Goal: Task Accomplishment & Management: Use online tool/utility

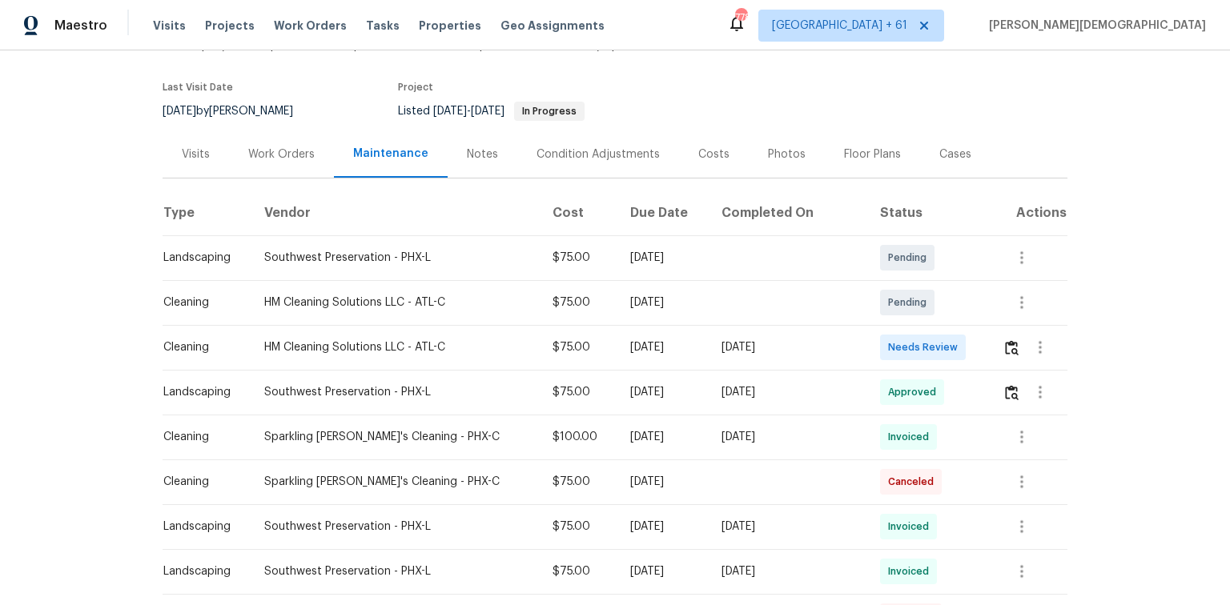
scroll to position [192, 0]
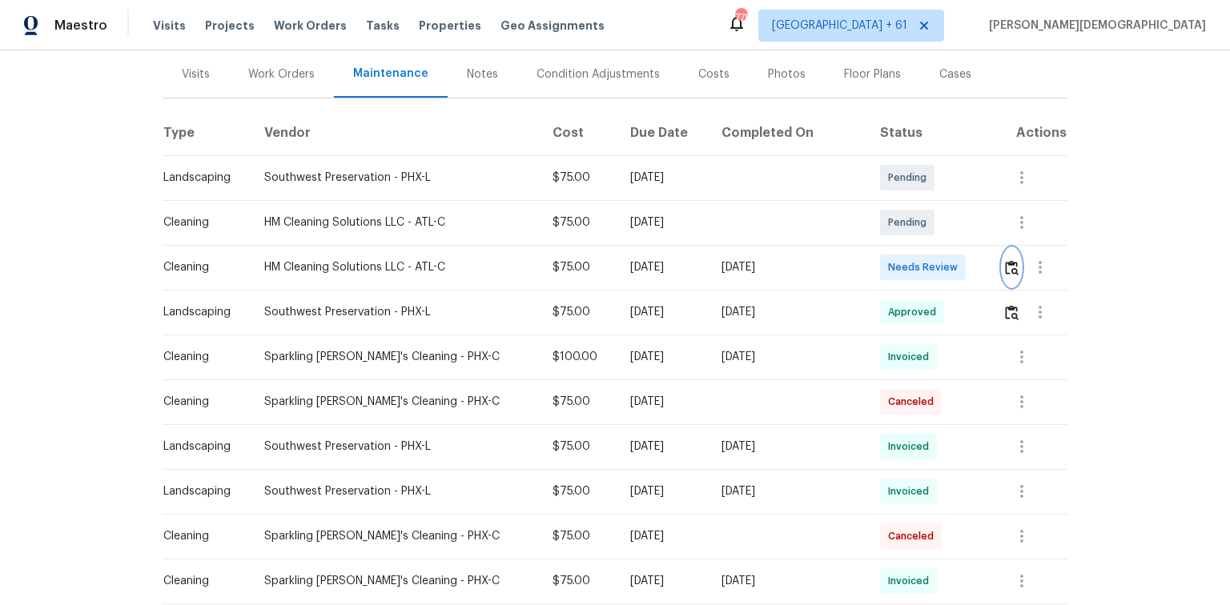
click at [874, 263] on button "button" at bounding box center [1011, 267] width 18 height 38
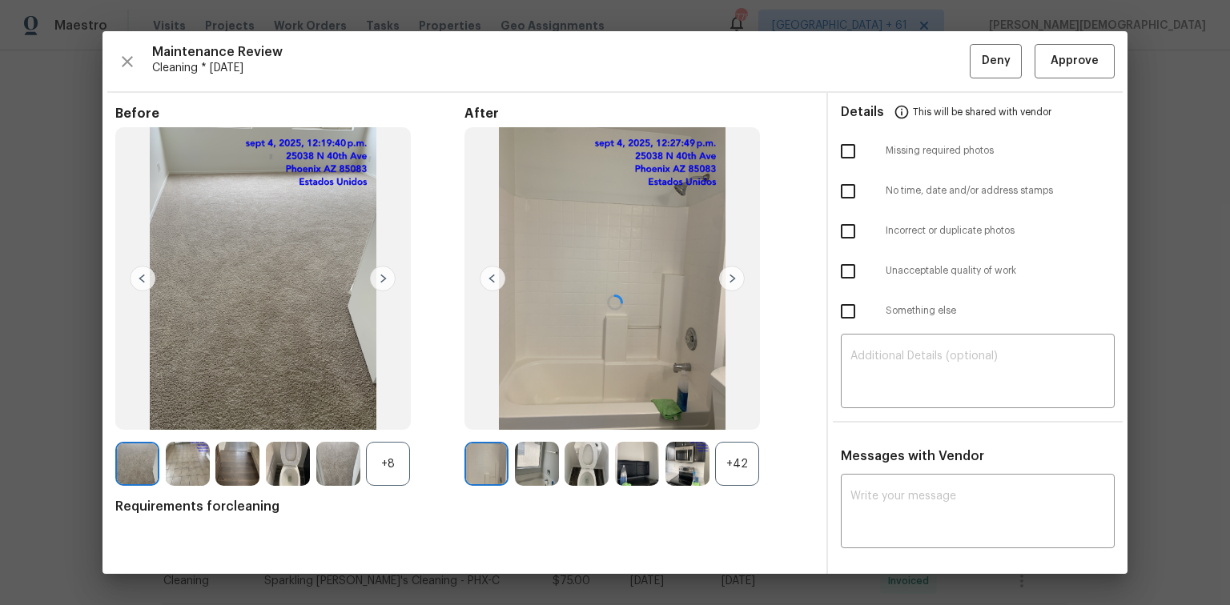
click at [874, 93] on div "Details This will be shared with vendor" at bounding box center [978, 112] width 274 height 38
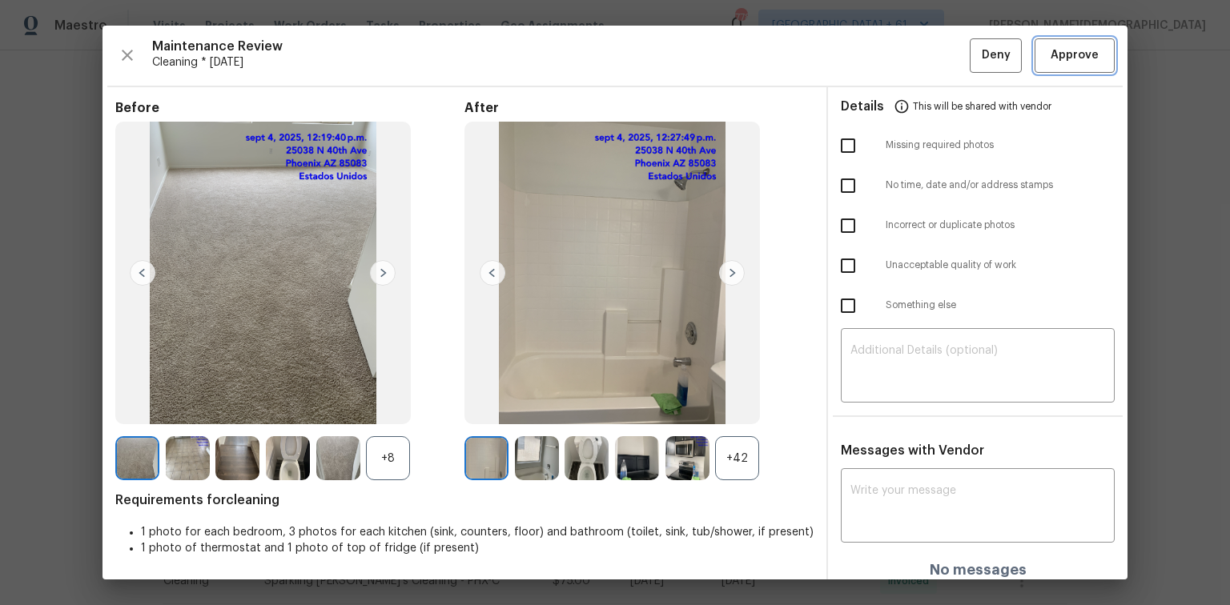
click at [874, 63] on span "Approve" at bounding box center [1074, 56] width 54 height 20
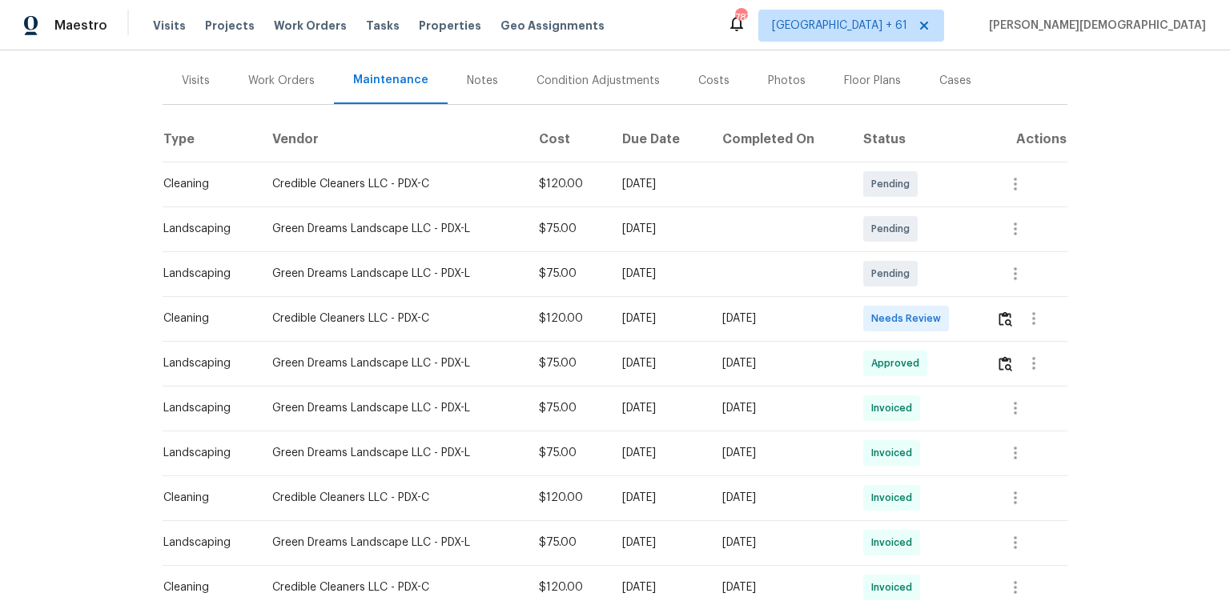
scroll to position [192, 0]
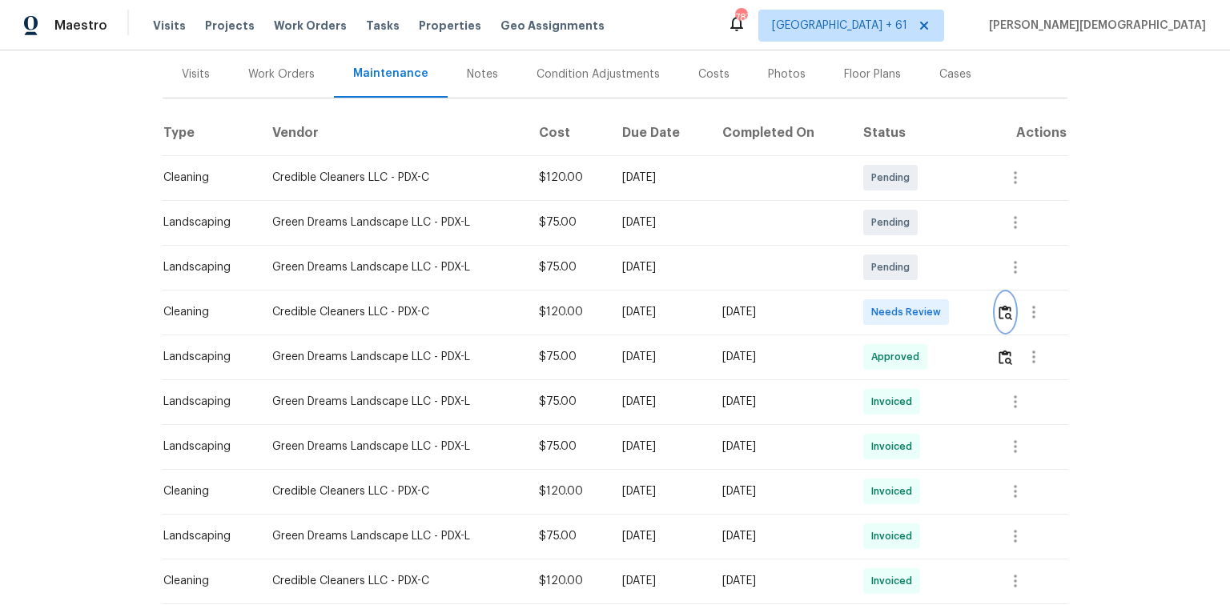
click at [874, 311] on button "button" at bounding box center [1005, 312] width 18 height 38
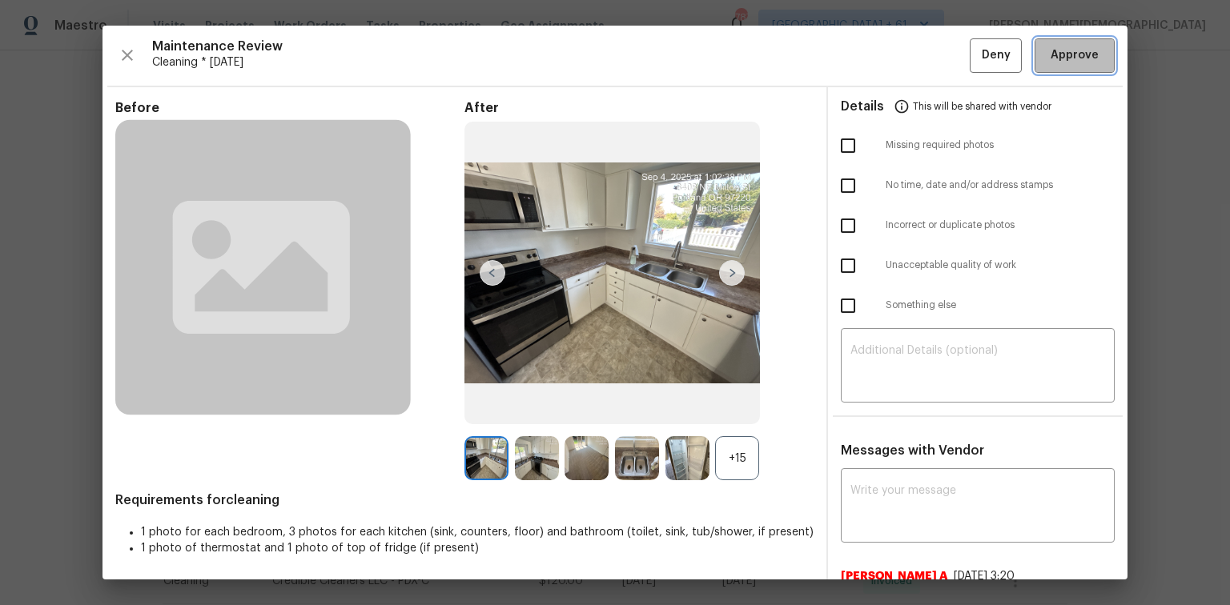
click at [874, 64] on button "Approve" at bounding box center [1074, 55] width 80 height 34
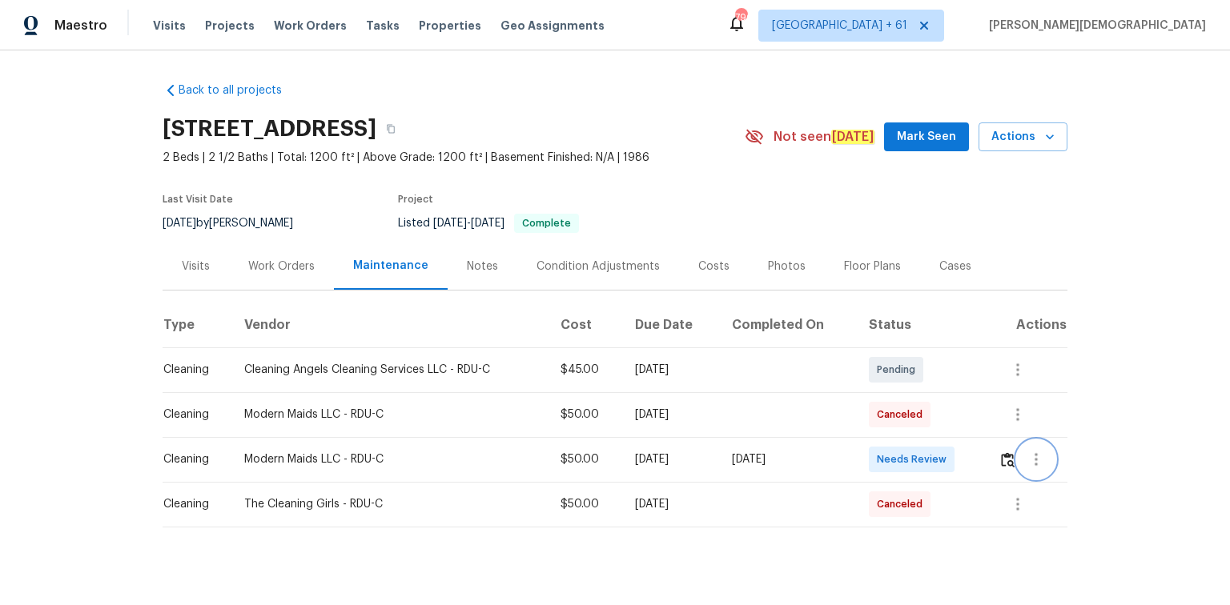
click at [874, 404] on button "button" at bounding box center [1036, 459] width 38 height 38
click at [874, 404] on div at bounding box center [615, 302] width 1230 height 605
click at [874, 404] on img "button" at bounding box center [1008, 459] width 14 height 15
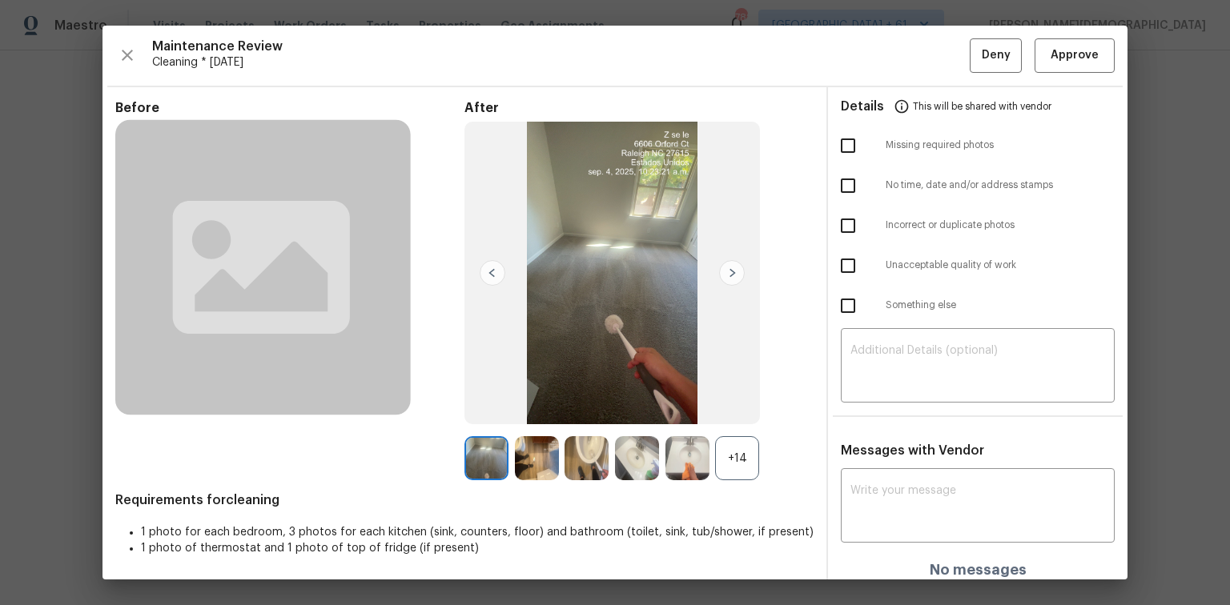
click at [874, 74] on div "Maintenance Review Cleaning * Mon, Sep 01 Deny Approve Before After +14 Require…" at bounding box center [614, 303] width 1025 height 554
click at [874, 67] on button "Approve" at bounding box center [1074, 55] width 80 height 34
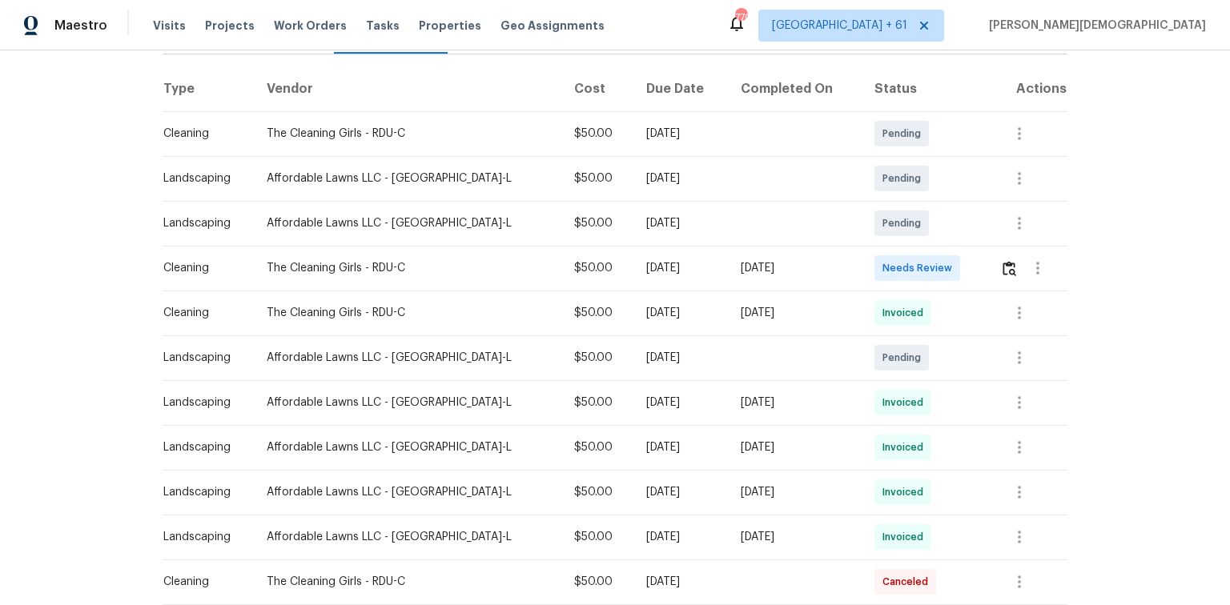
scroll to position [320, 0]
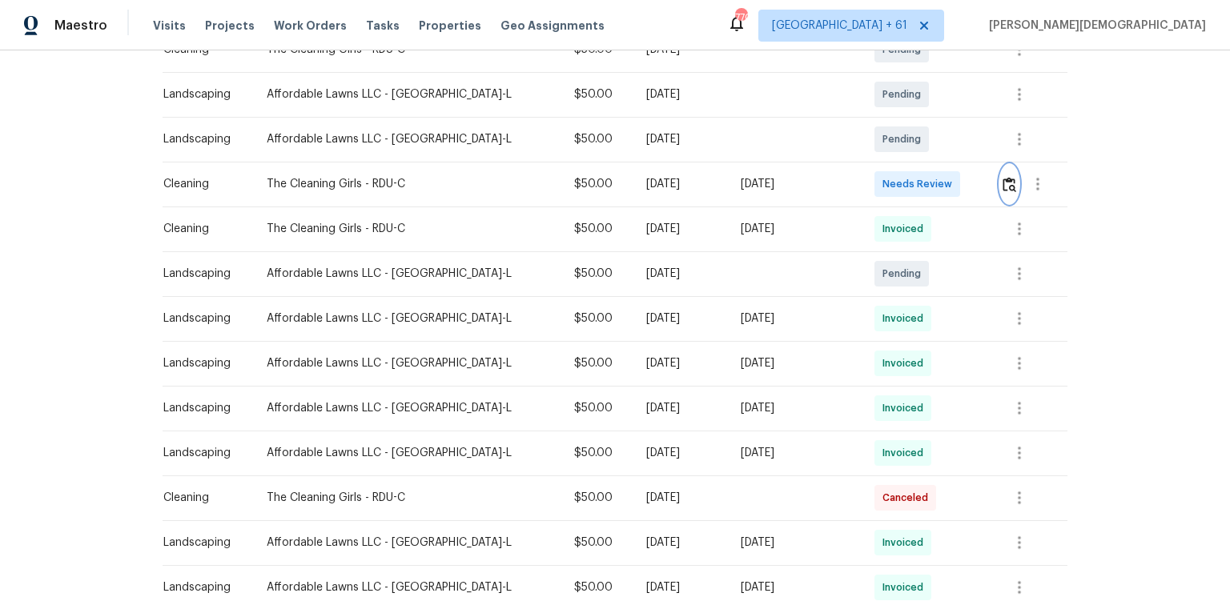
click at [874, 184] on button "button" at bounding box center [1009, 184] width 18 height 38
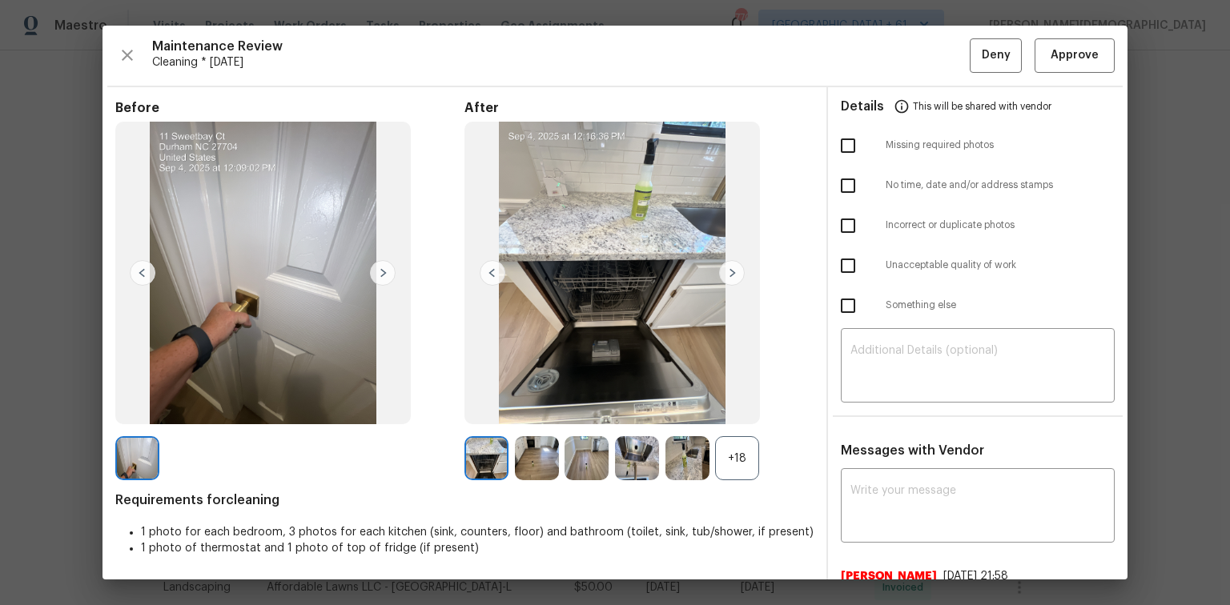
click at [874, 74] on div "Maintenance Review Cleaning * Wed, Sep 03 Deny Approve Before After +18 Require…" at bounding box center [614, 303] width 1025 height 554
click at [874, 50] on span "Approve" at bounding box center [1074, 56] width 48 height 20
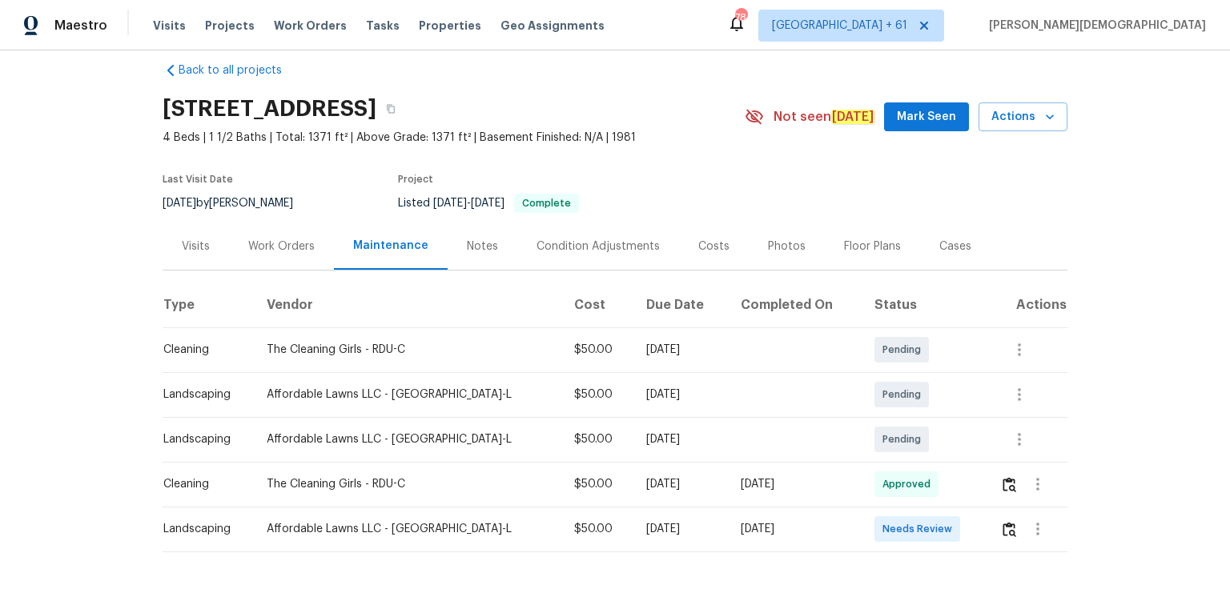
scroll to position [64, 0]
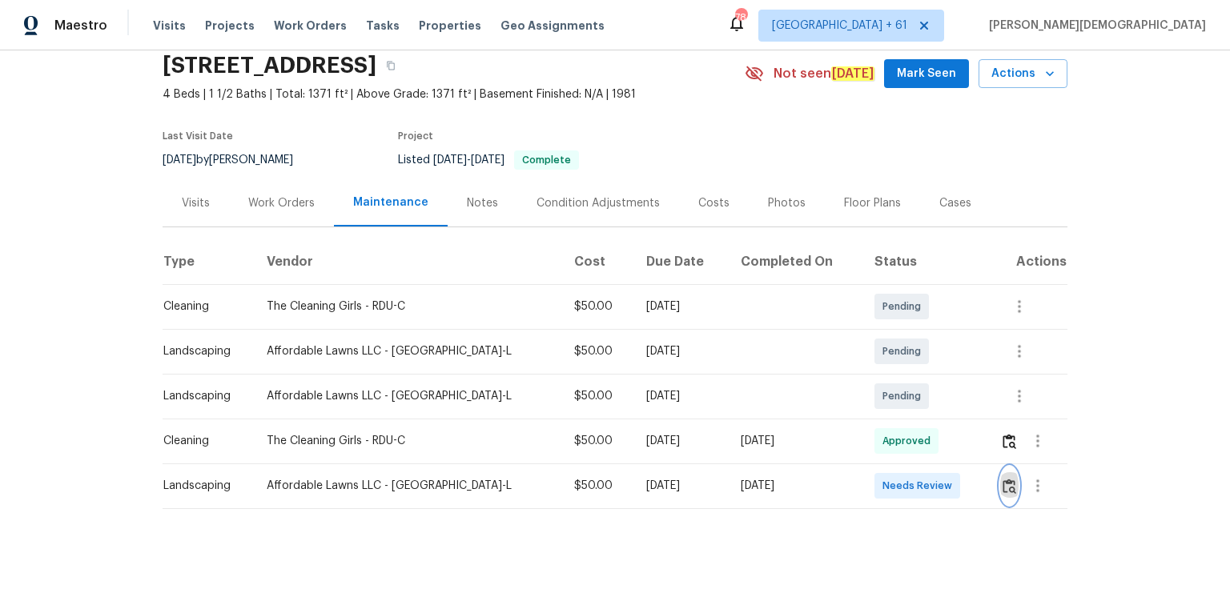
click at [874, 404] on img "button" at bounding box center [1009, 486] width 14 height 15
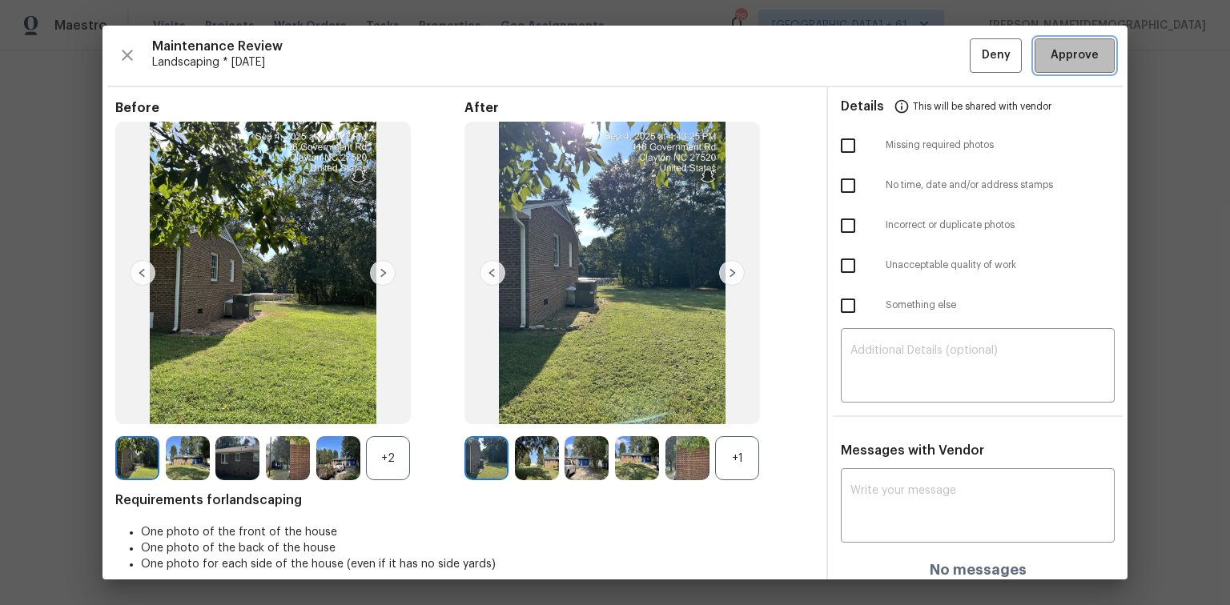
click at [874, 70] on button "Approve" at bounding box center [1074, 55] width 80 height 34
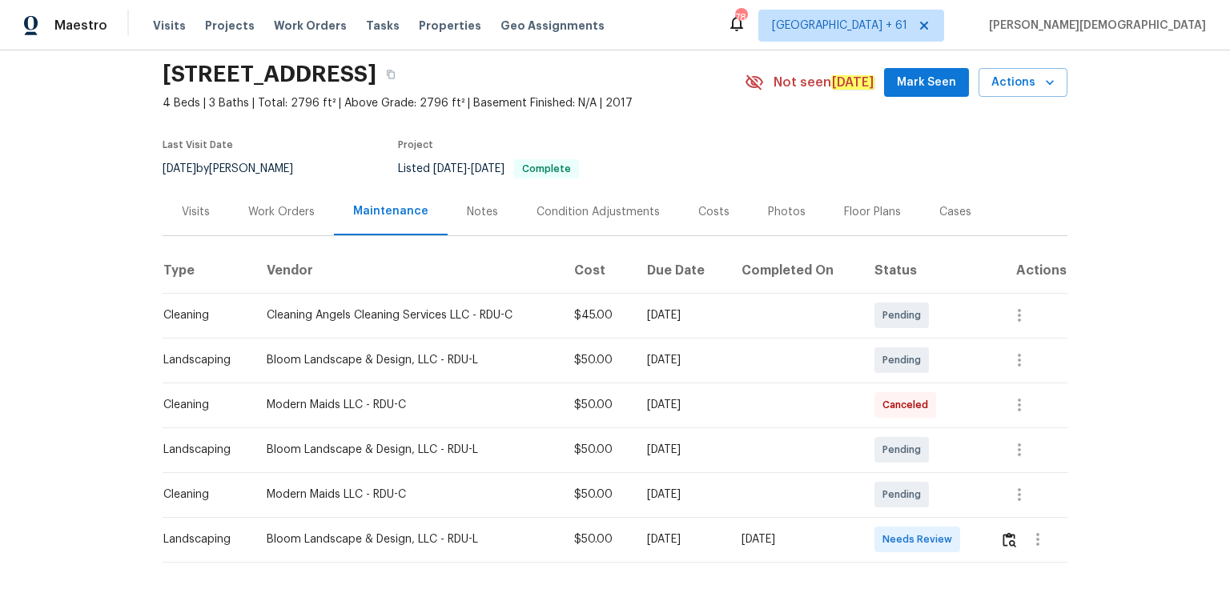
scroll to position [109, 0]
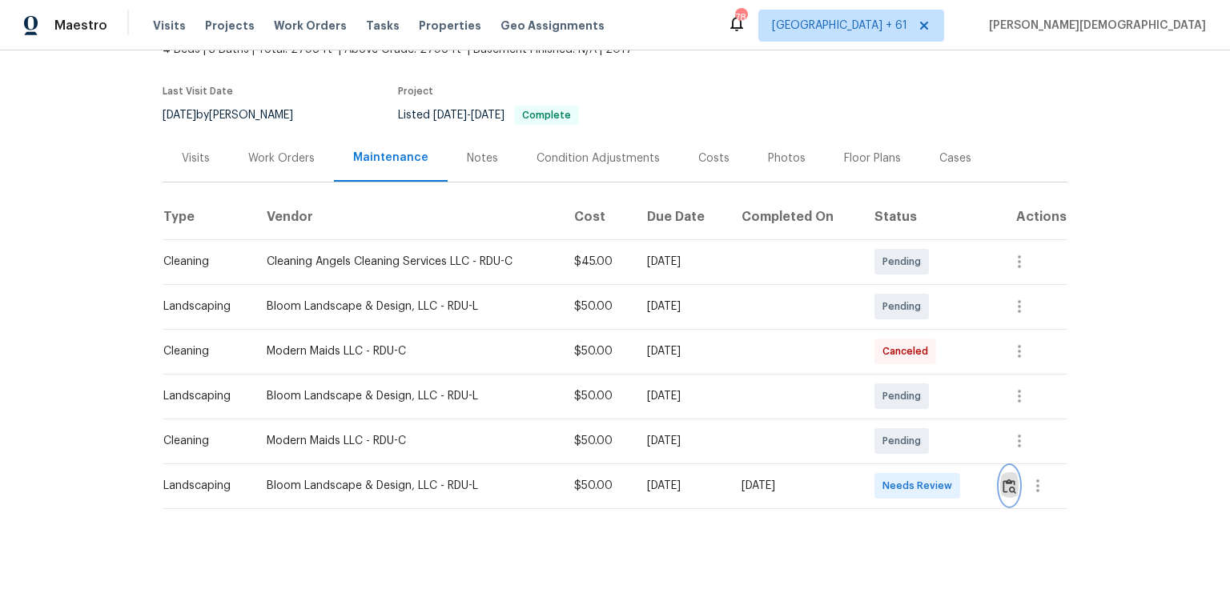
click at [874, 404] on button "button" at bounding box center [1009, 486] width 18 height 38
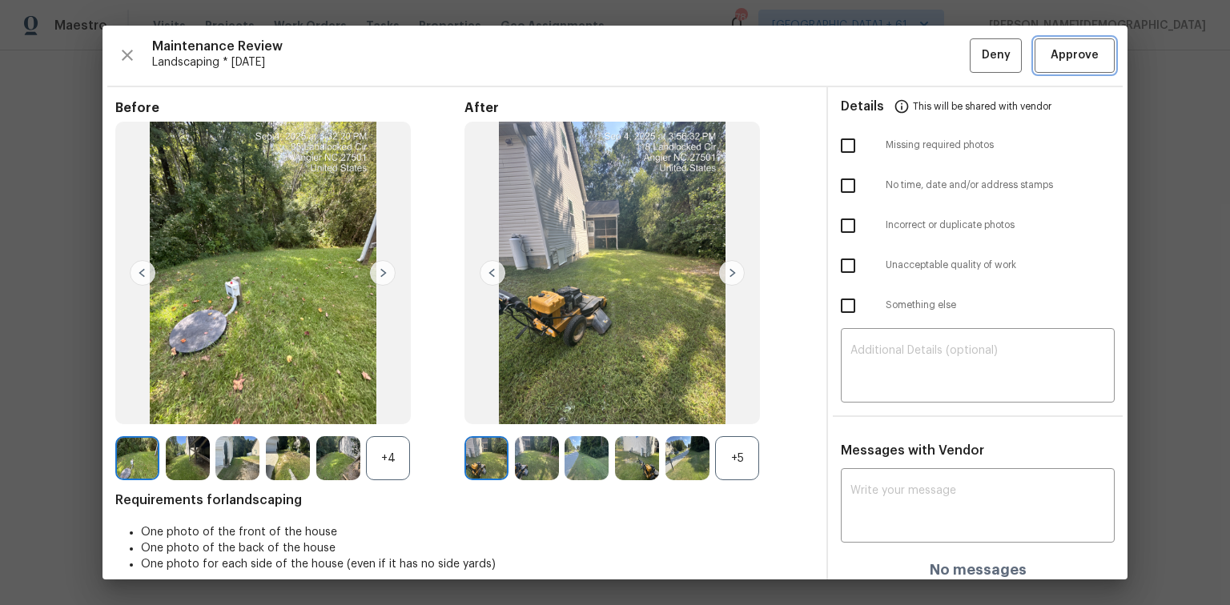
click at [874, 63] on span "Approve" at bounding box center [1074, 56] width 48 height 20
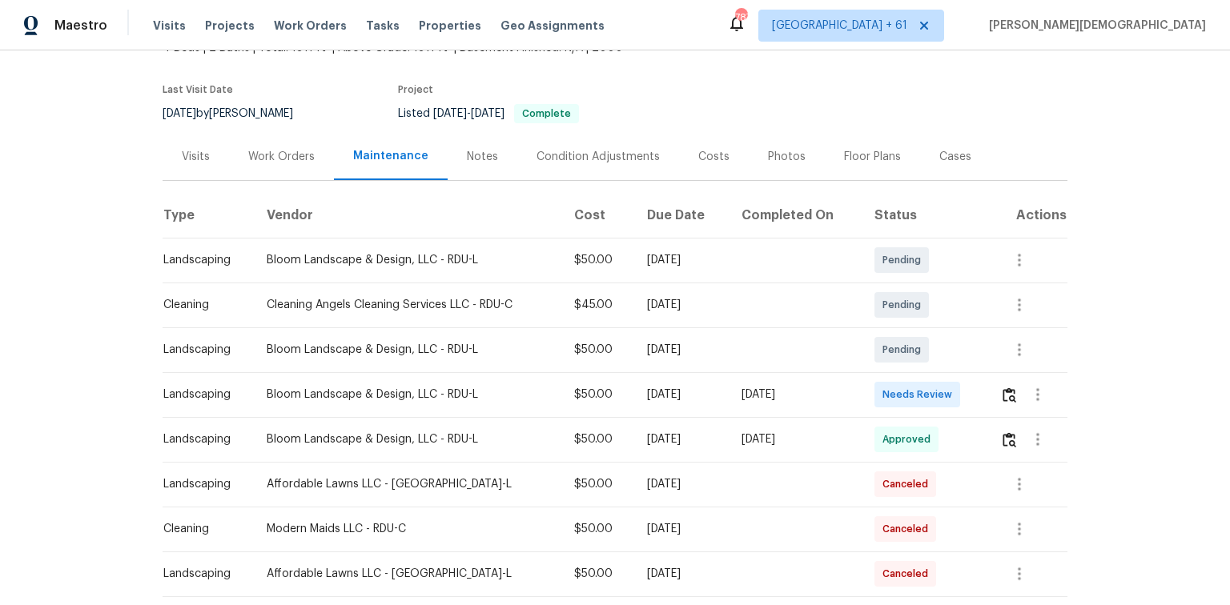
scroll to position [128, 0]
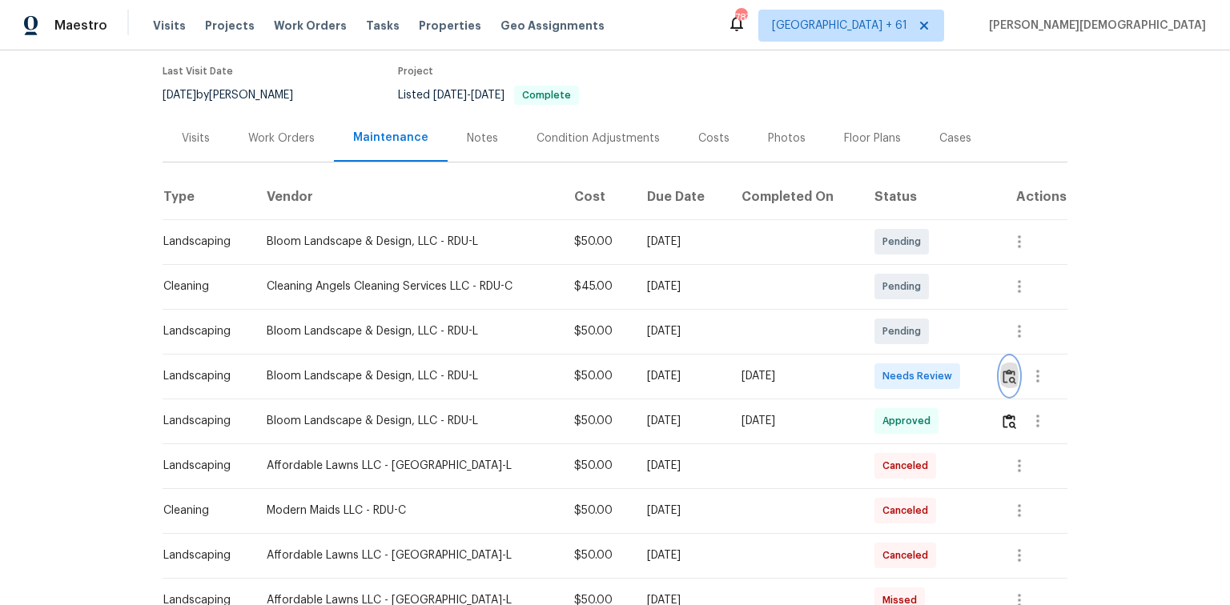
click at [874, 381] on button "button" at bounding box center [1009, 376] width 18 height 38
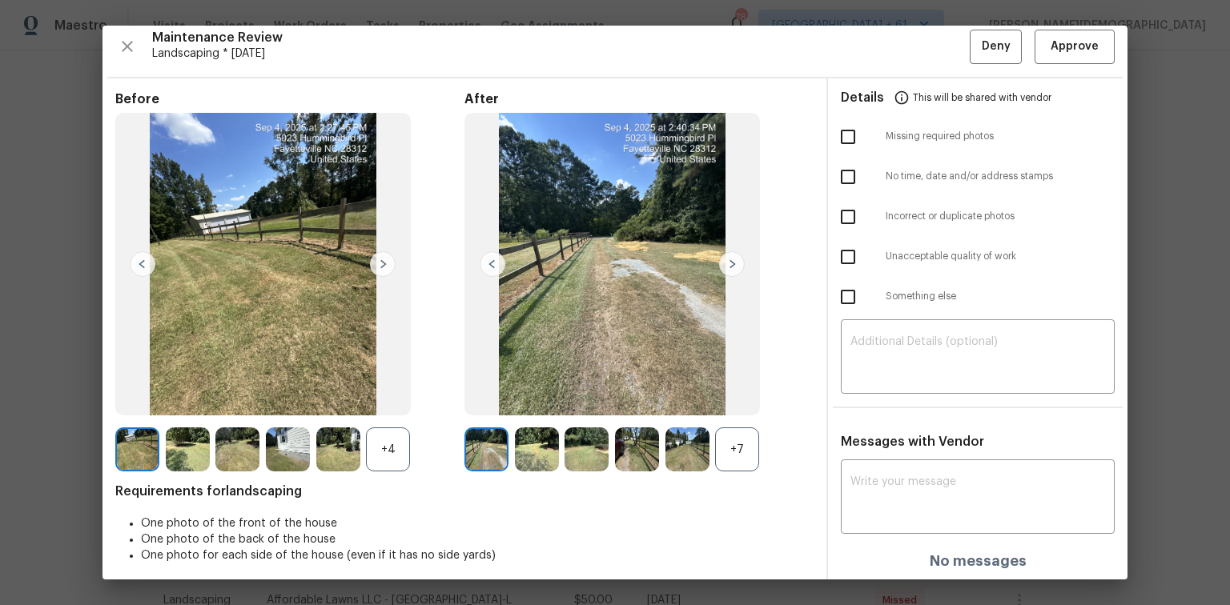
scroll to position [13, 0]
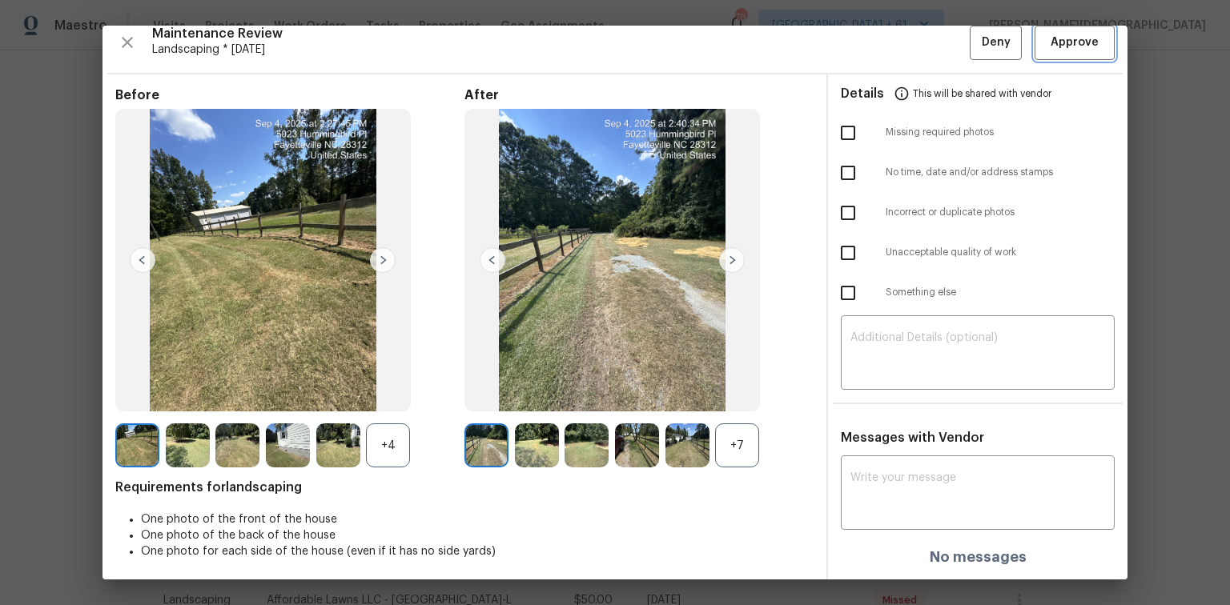
click at [874, 43] on span "Approve" at bounding box center [1074, 43] width 54 height 20
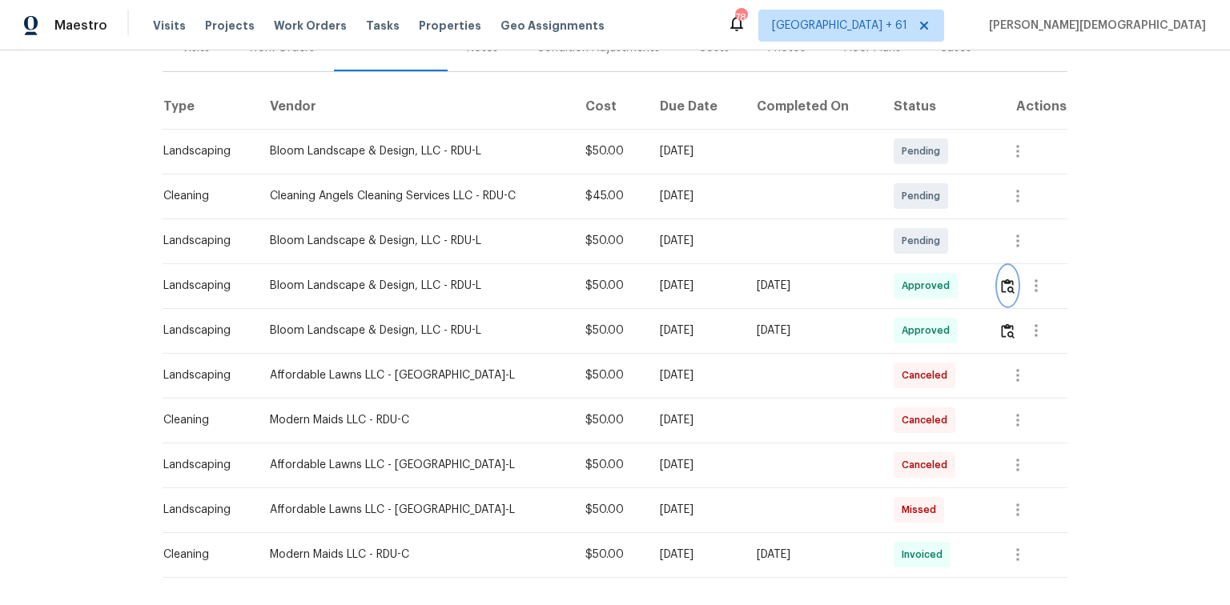
scroll to position [288, 0]
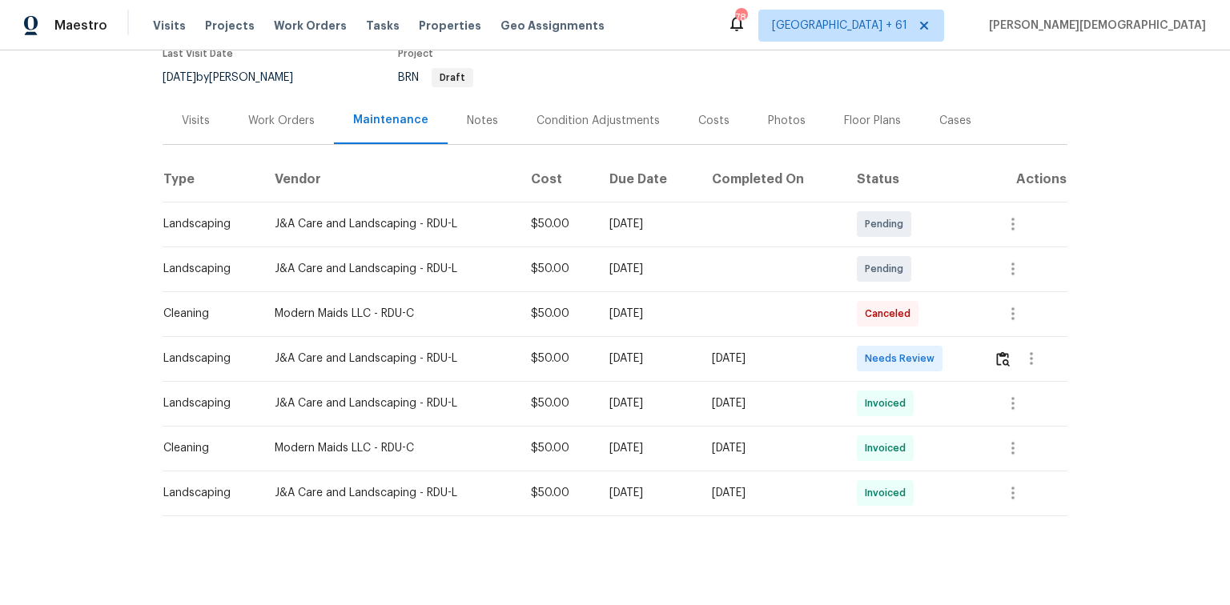
scroll to position [154, 0]
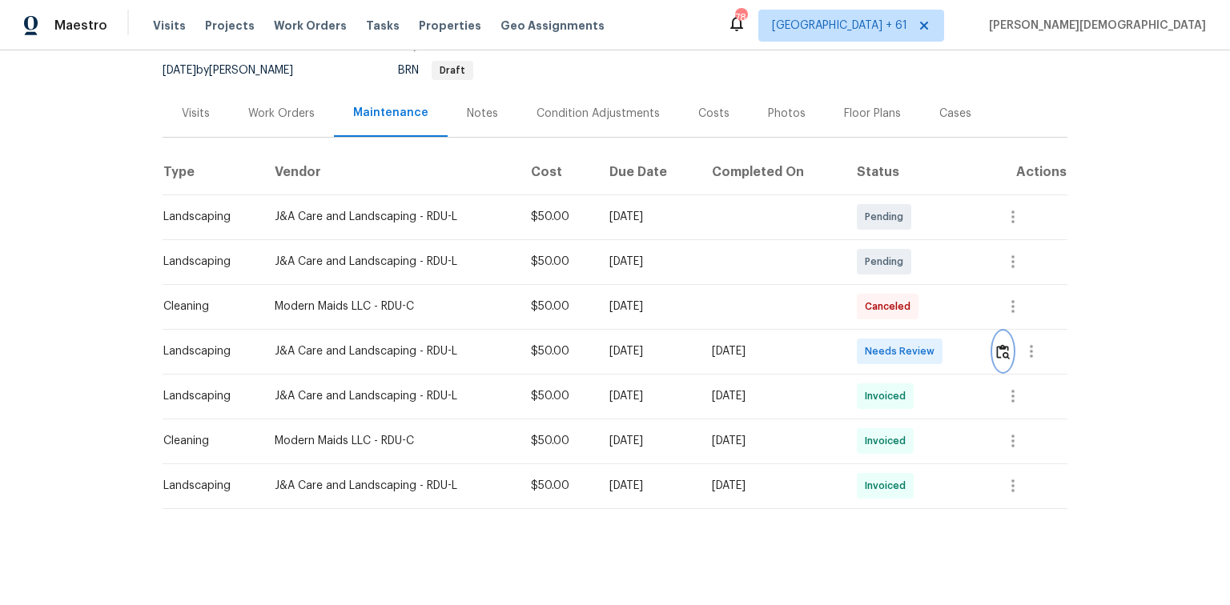
click at [874, 336] on button "button" at bounding box center [1003, 351] width 18 height 38
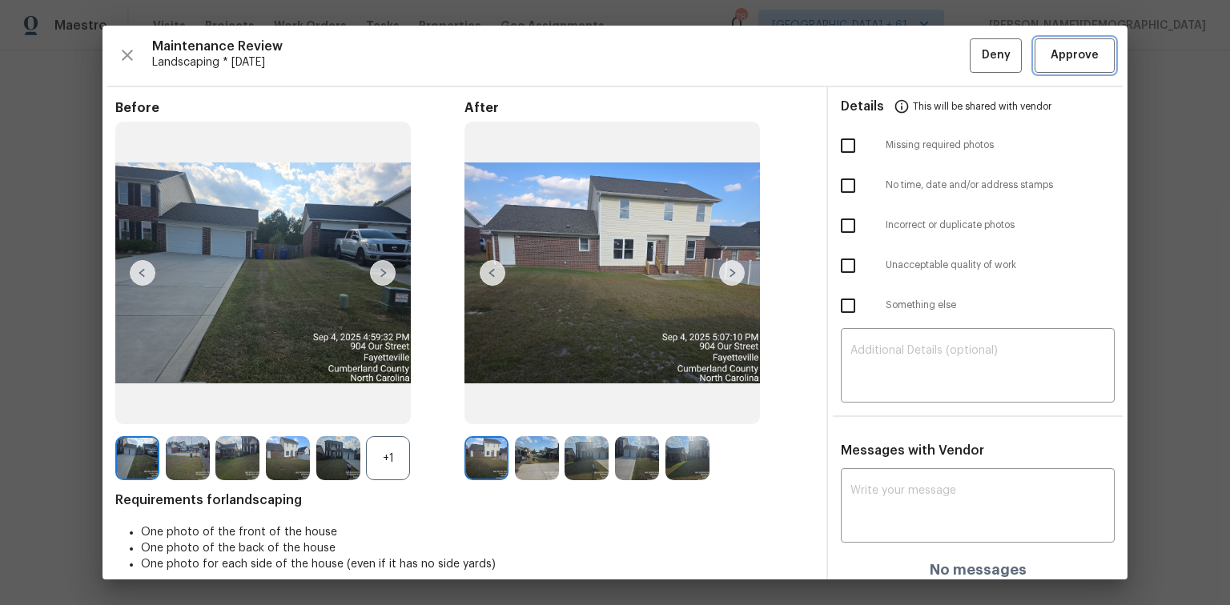
click at [874, 63] on span "Approve" at bounding box center [1074, 56] width 48 height 20
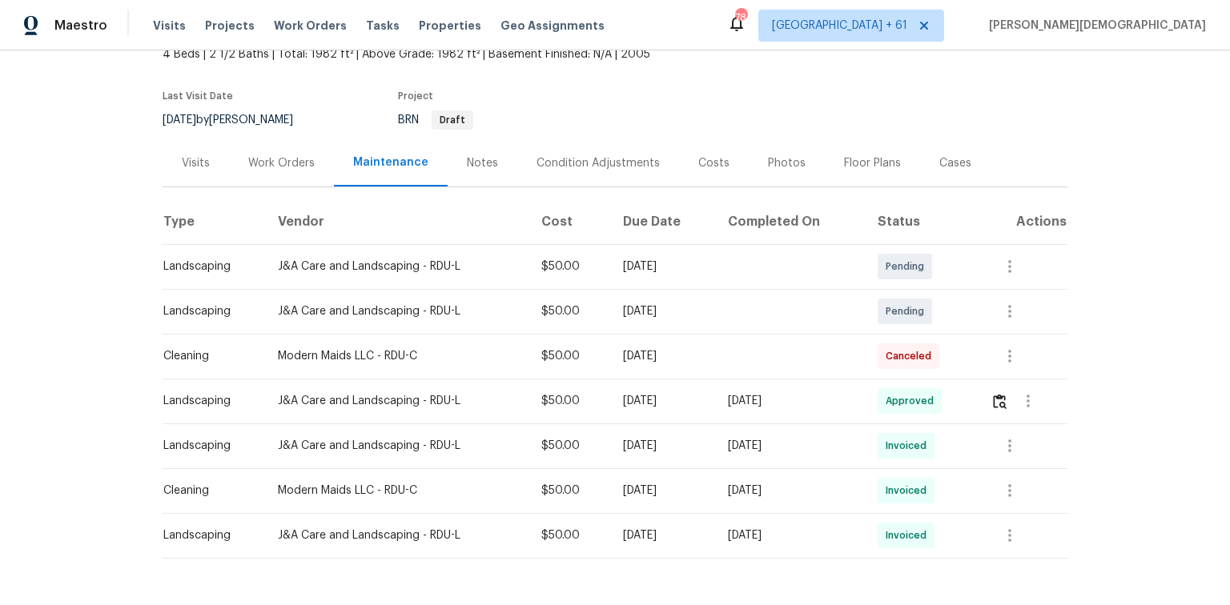
scroll to position [0, 0]
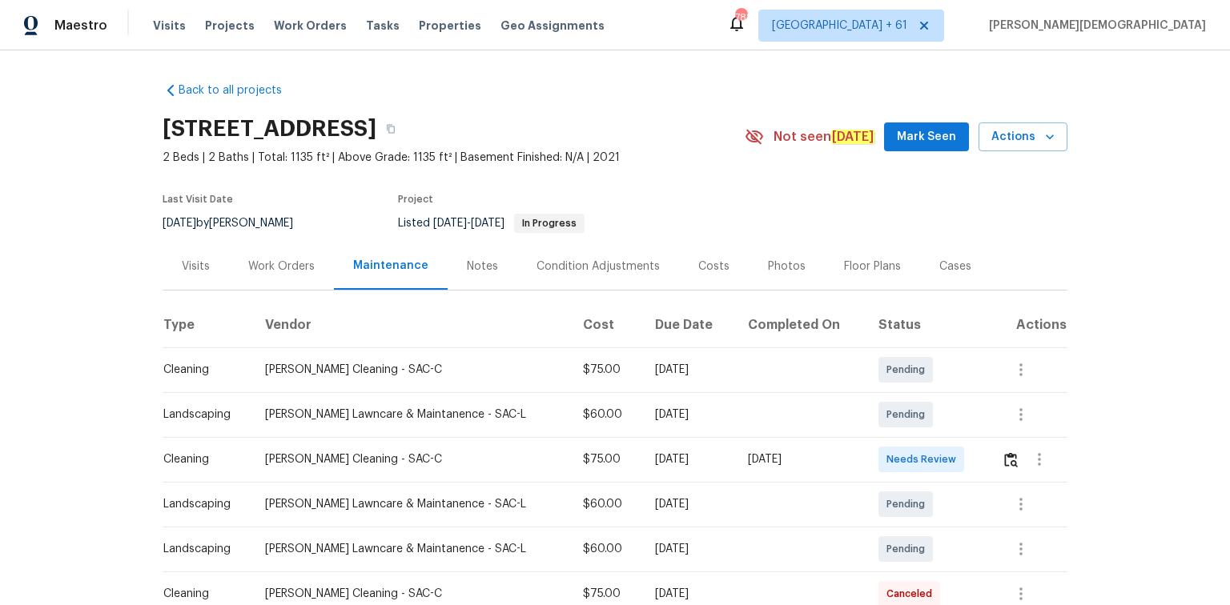
scroll to position [192, 0]
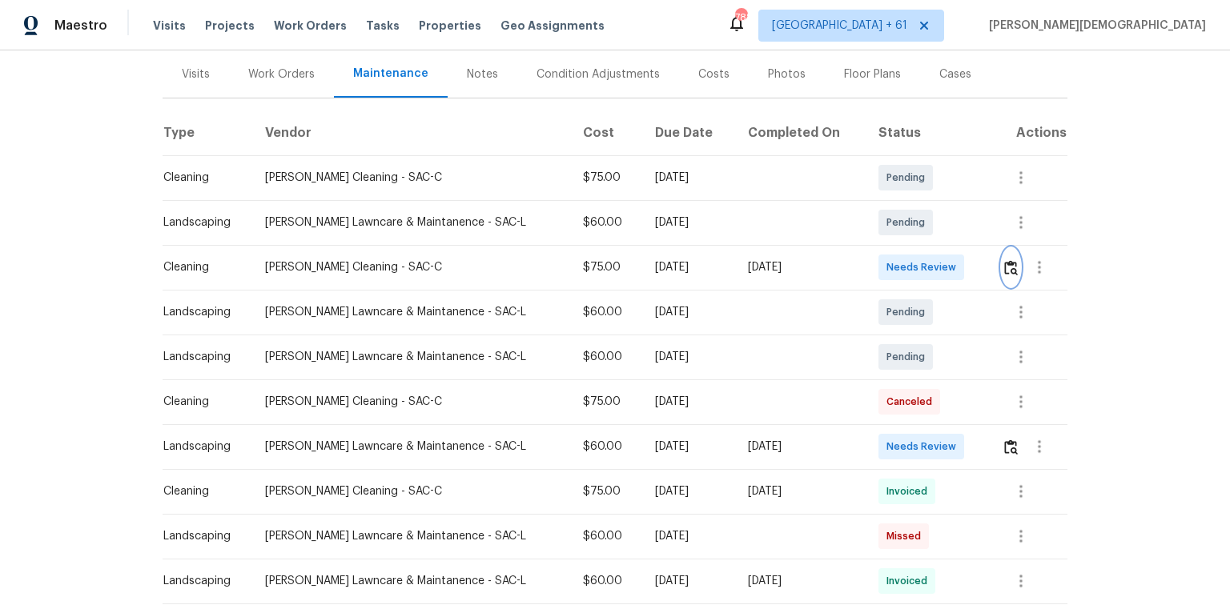
click at [874, 266] on img "button" at bounding box center [1011, 267] width 14 height 15
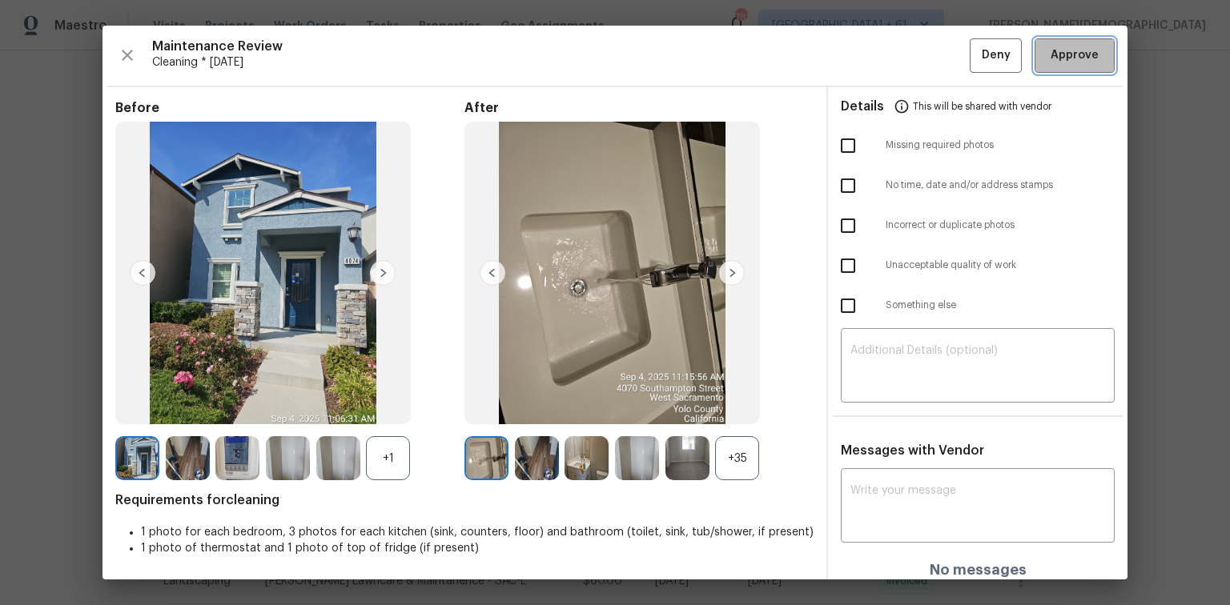
click at [874, 64] on span "Approve" at bounding box center [1074, 56] width 48 height 20
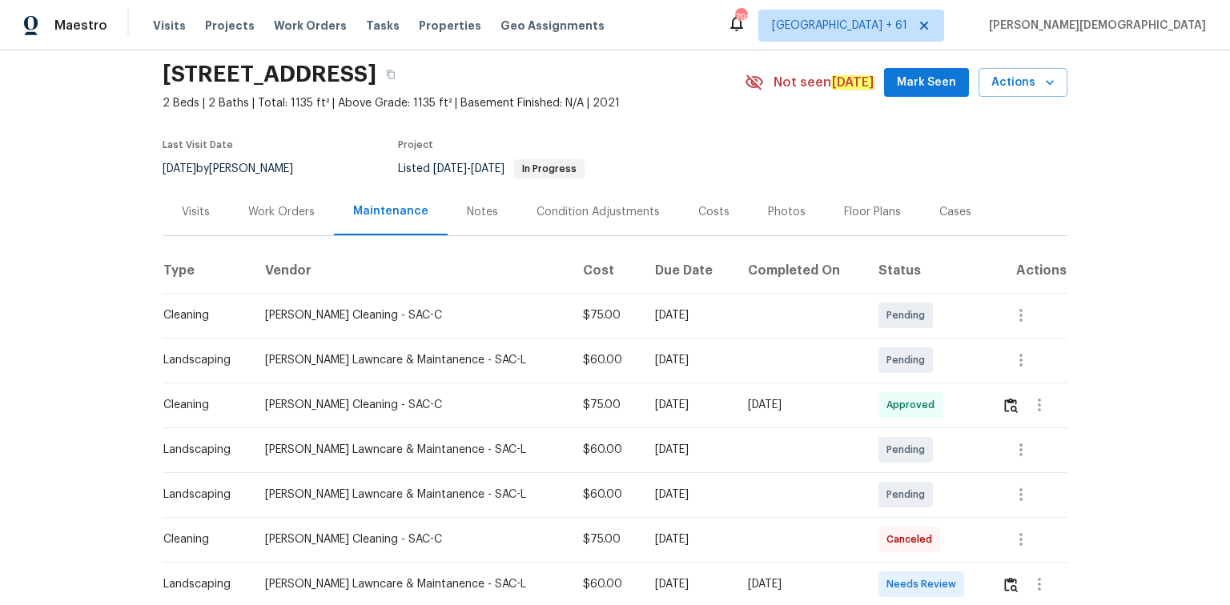
scroll to position [128, 0]
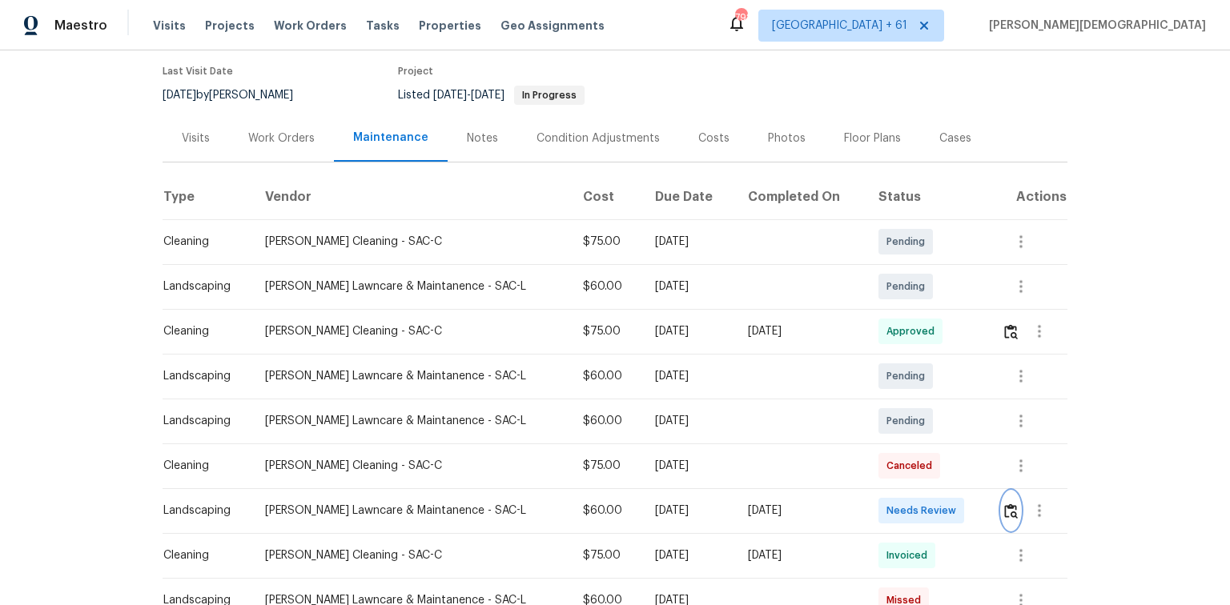
click at [874, 404] on img "button" at bounding box center [1011, 511] width 14 height 15
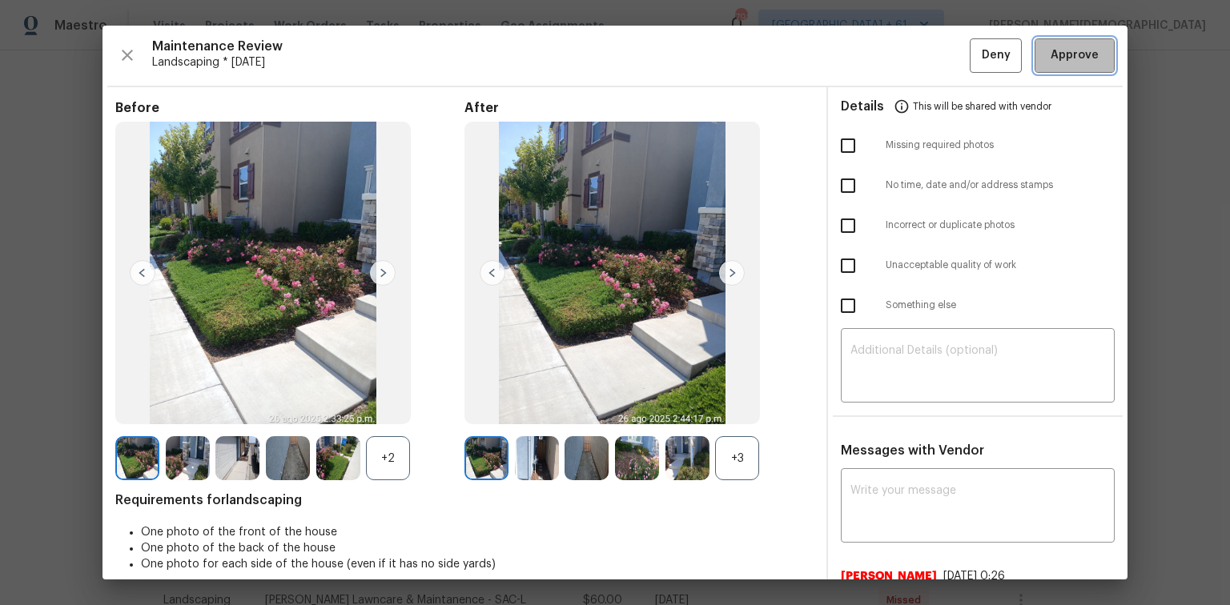
click at [874, 64] on button "Approve" at bounding box center [1074, 55] width 80 height 34
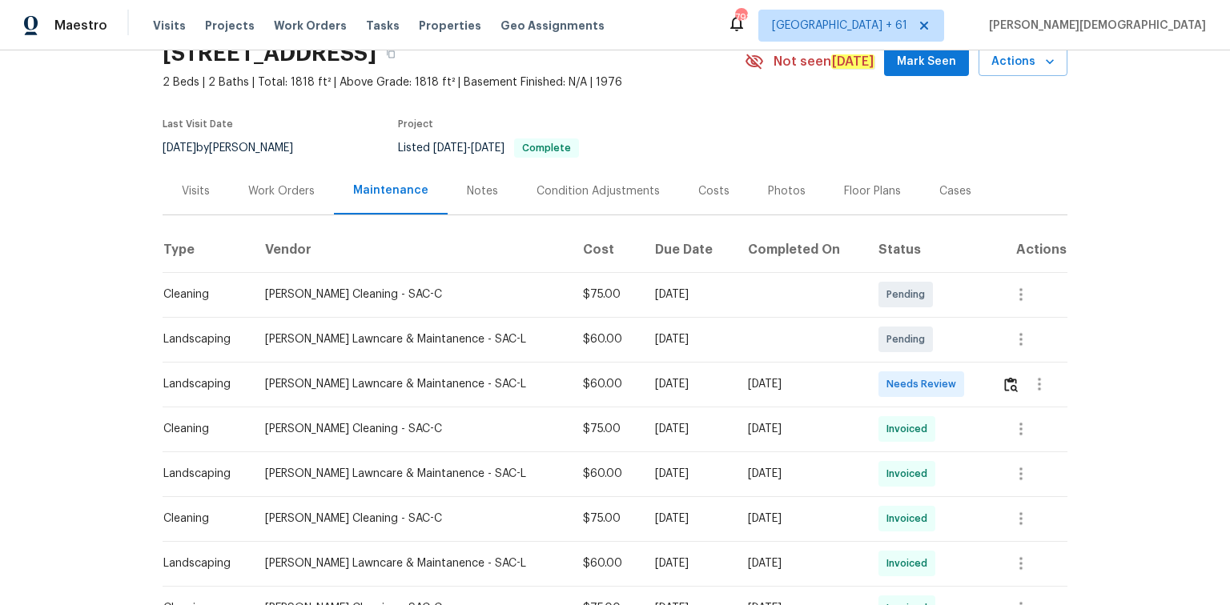
scroll to position [192, 0]
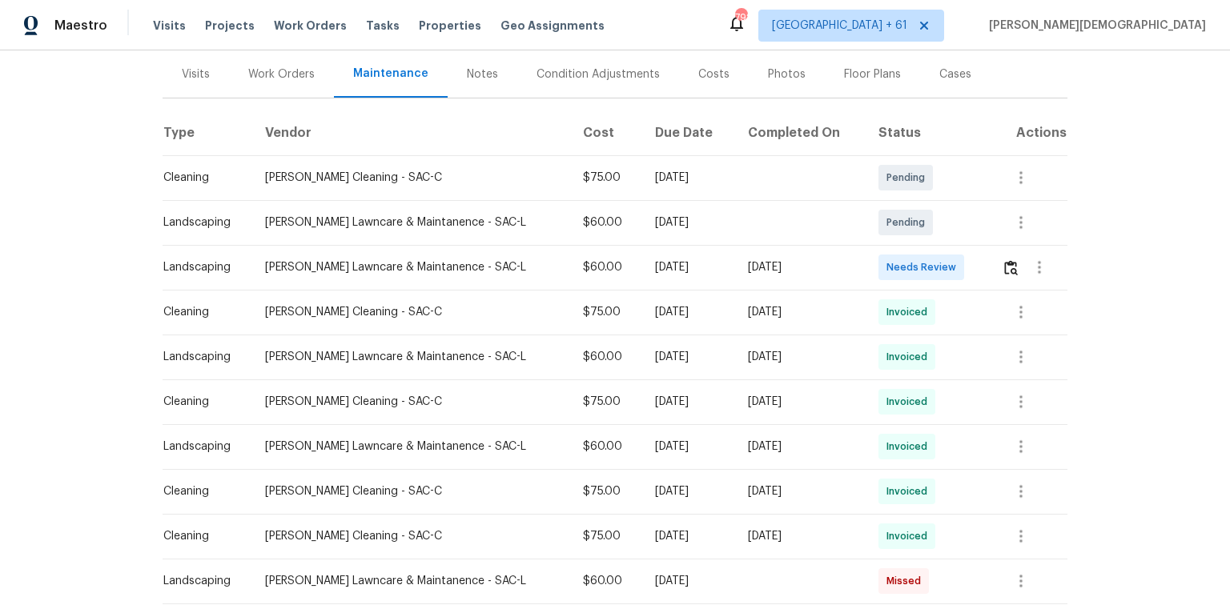
click at [1013, 248] on div at bounding box center [1034, 267] width 65 height 38
click at [1004, 260] on img "button" at bounding box center [1011, 267] width 14 height 15
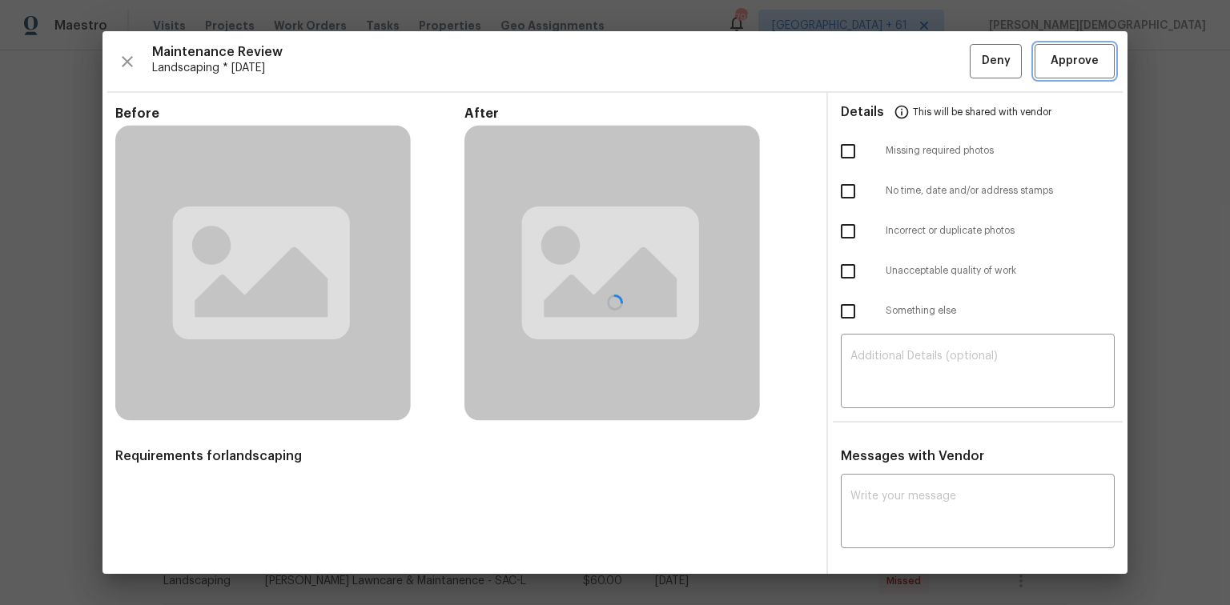
click at [1063, 58] on span "Approve" at bounding box center [1074, 61] width 48 height 20
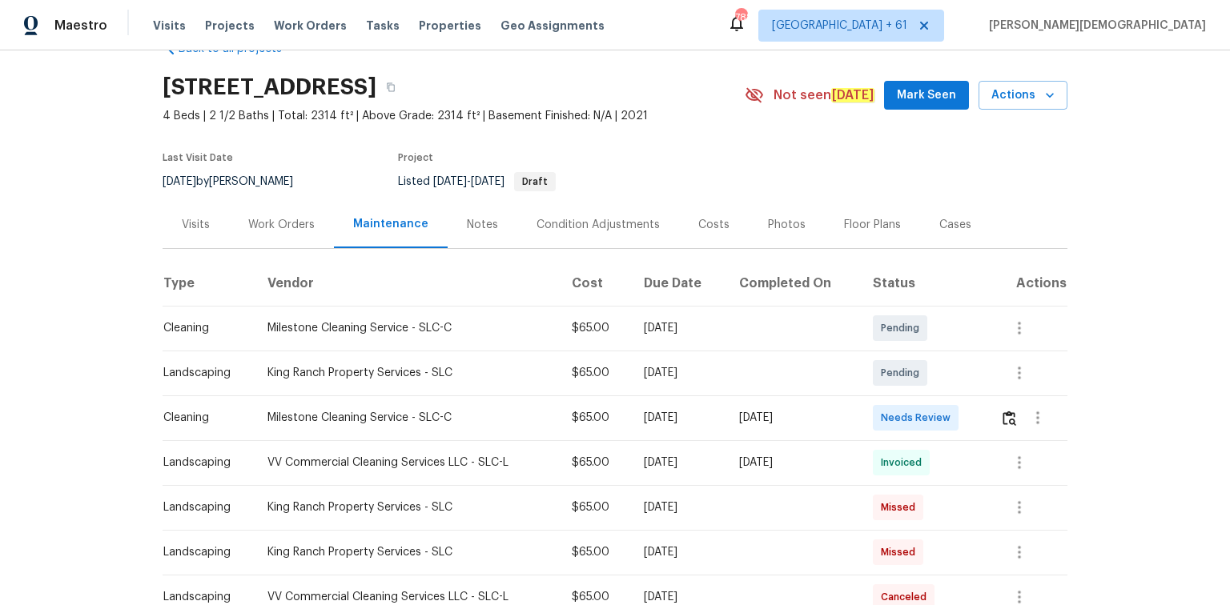
scroll to position [64, 0]
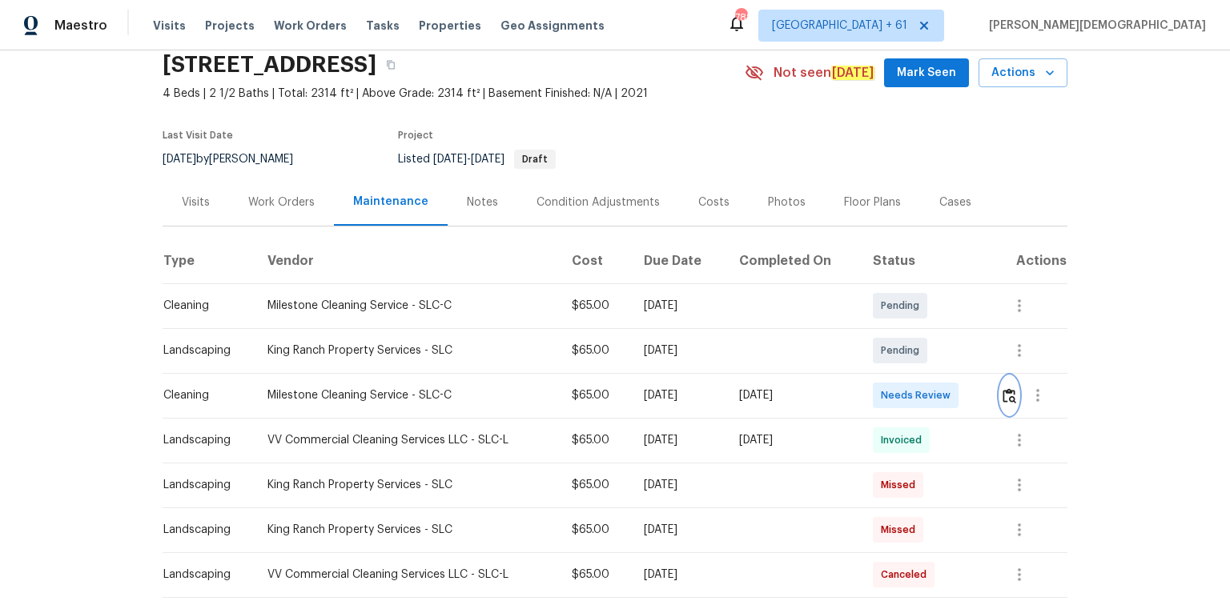
click at [874, 388] on img "button" at bounding box center [1009, 395] width 14 height 15
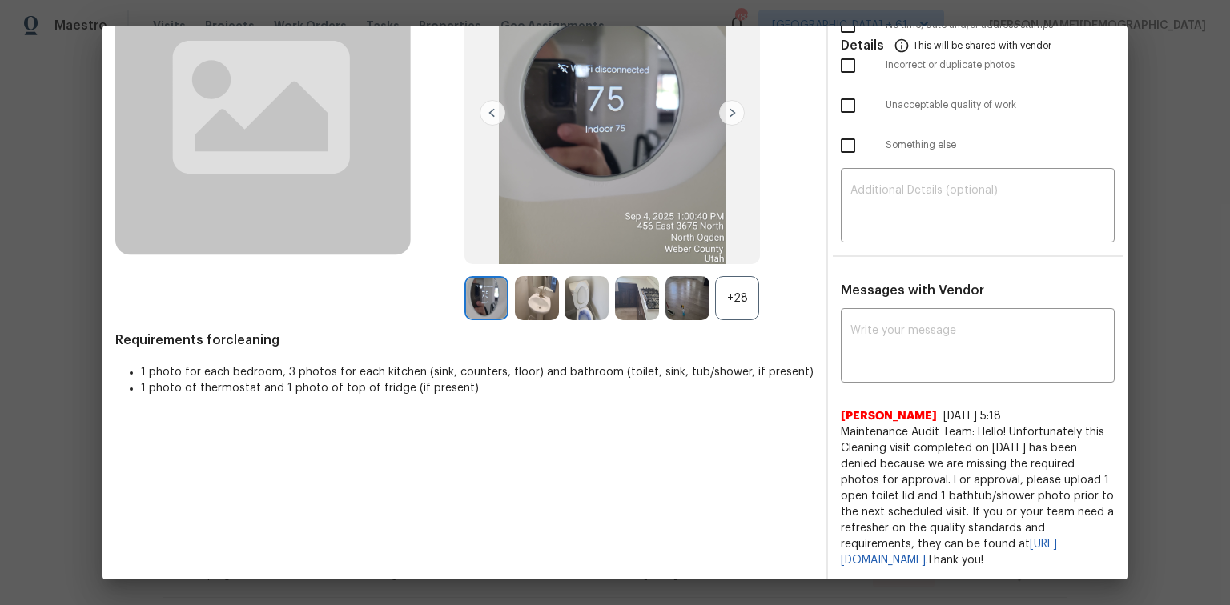
scroll to position [0, 0]
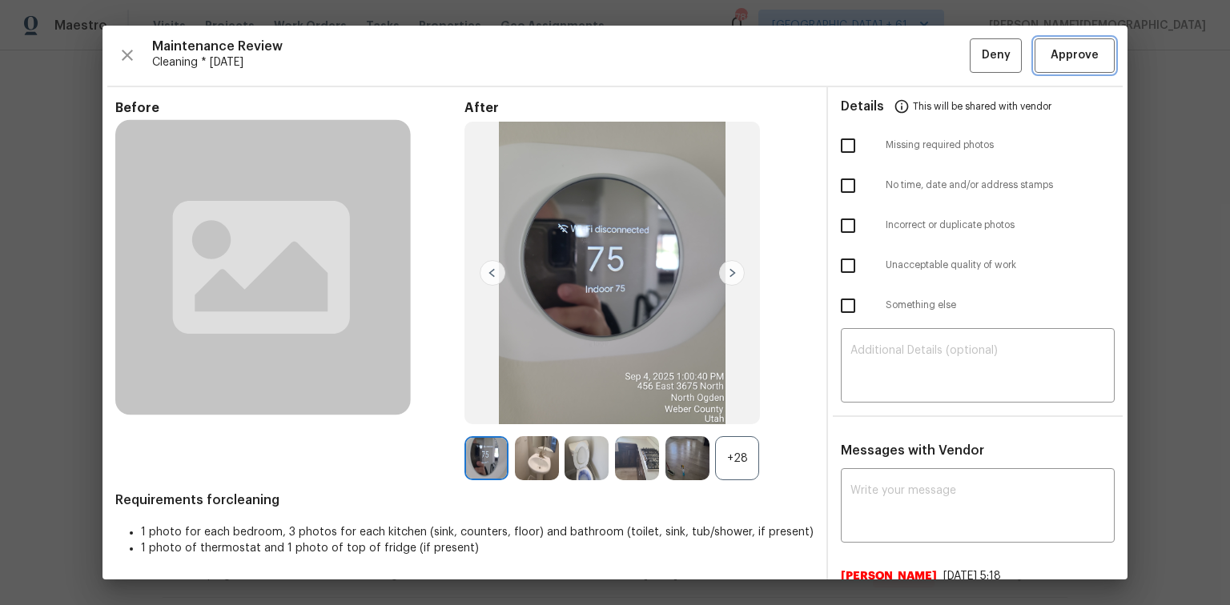
click at [874, 62] on span "Approve" at bounding box center [1074, 56] width 48 height 20
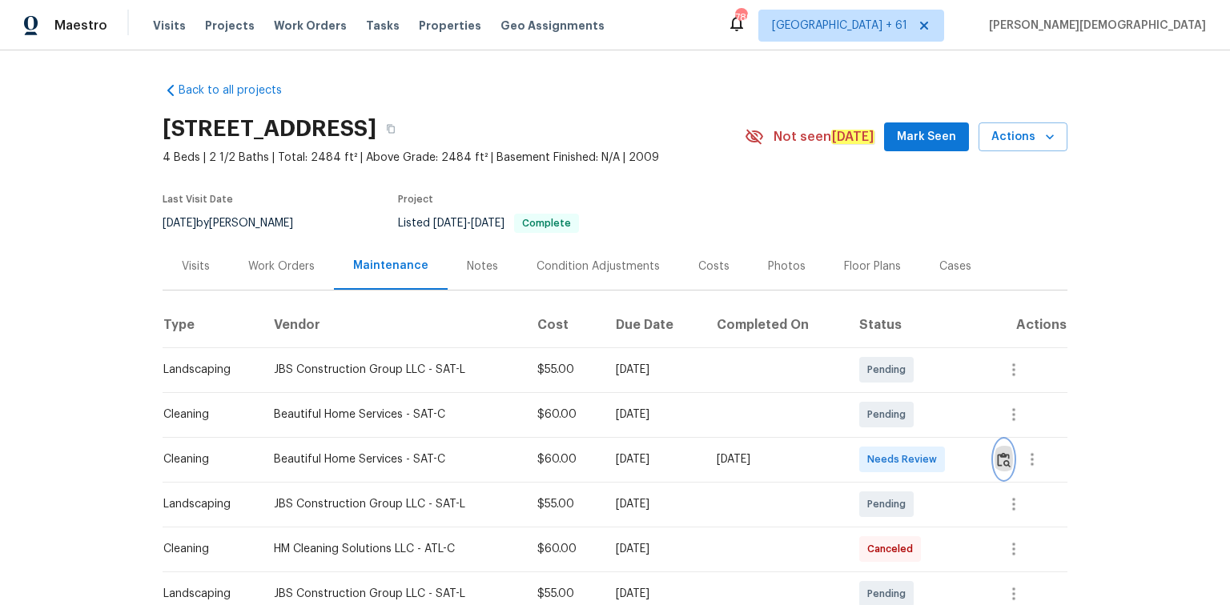
click at [874, 404] on img "button" at bounding box center [1004, 459] width 14 height 15
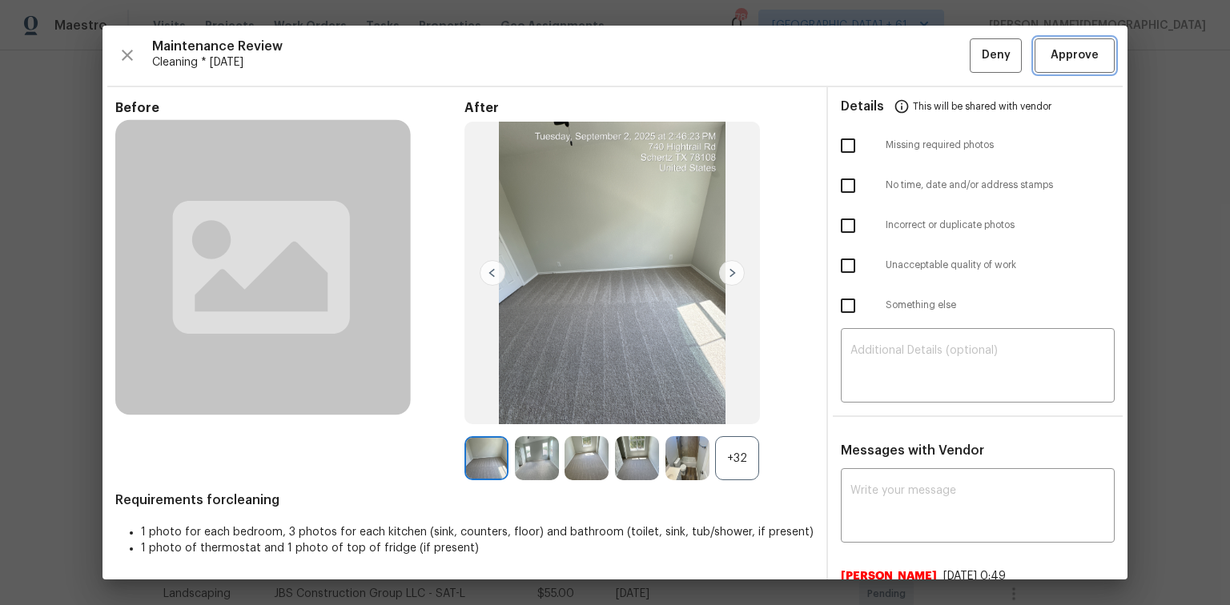
click at [874, 46] on span "Approve" at bounding box center [1074, 56] width 48 height 20
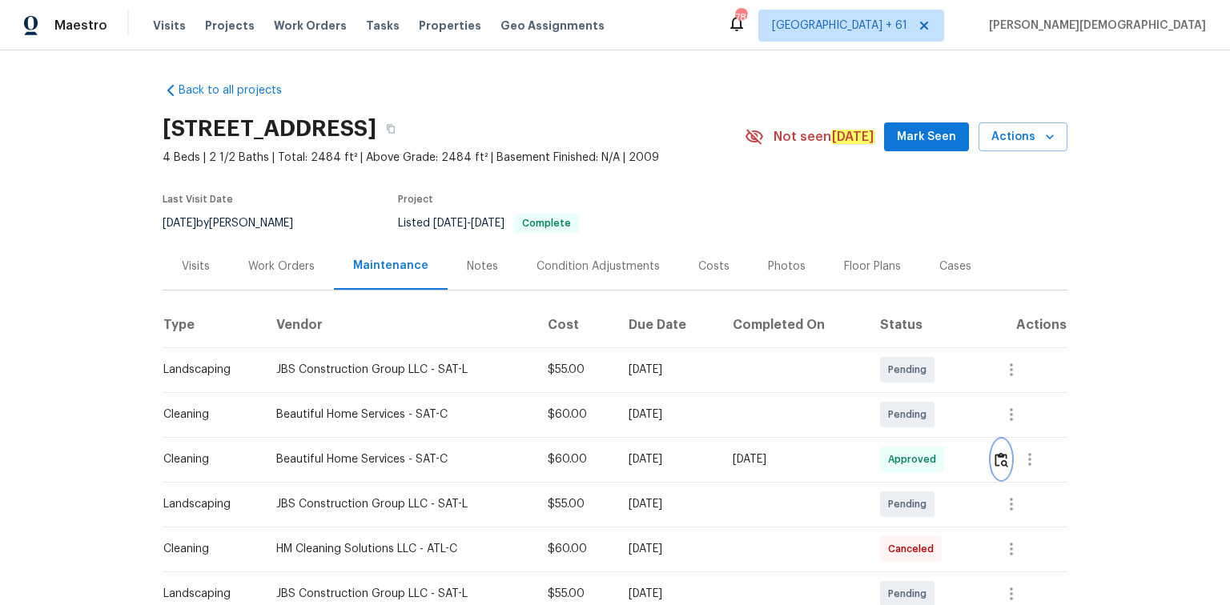
click at [874, 404] on img "button" at bounding box center [1001, 459] width 14 height 15
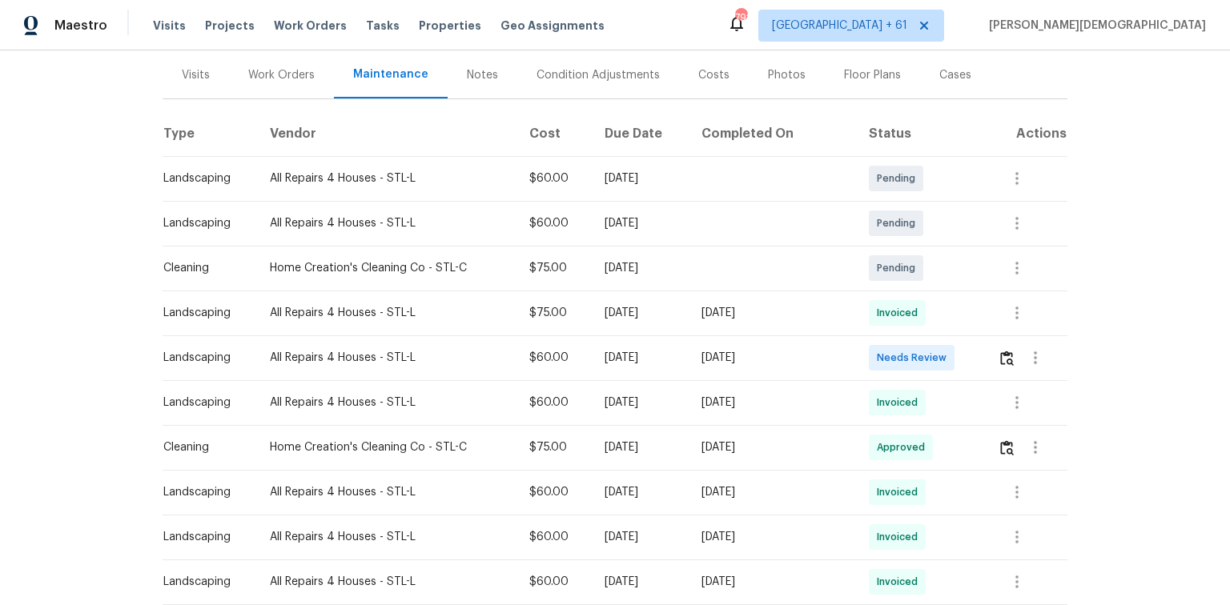
scroll to position [192, 0]
click at [874, 360] on button "button" at bounding box center [1007, 357] width 18 height 38
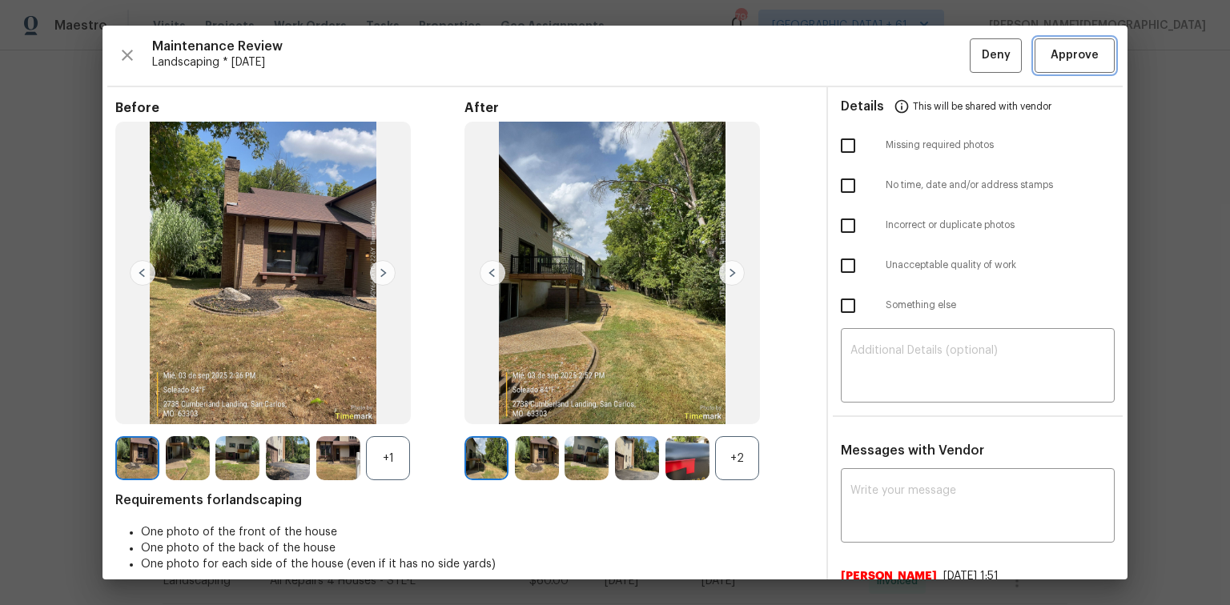
click at [874, 58] on span "Approve" at bounding box center [1074, 56] width 48 height 20
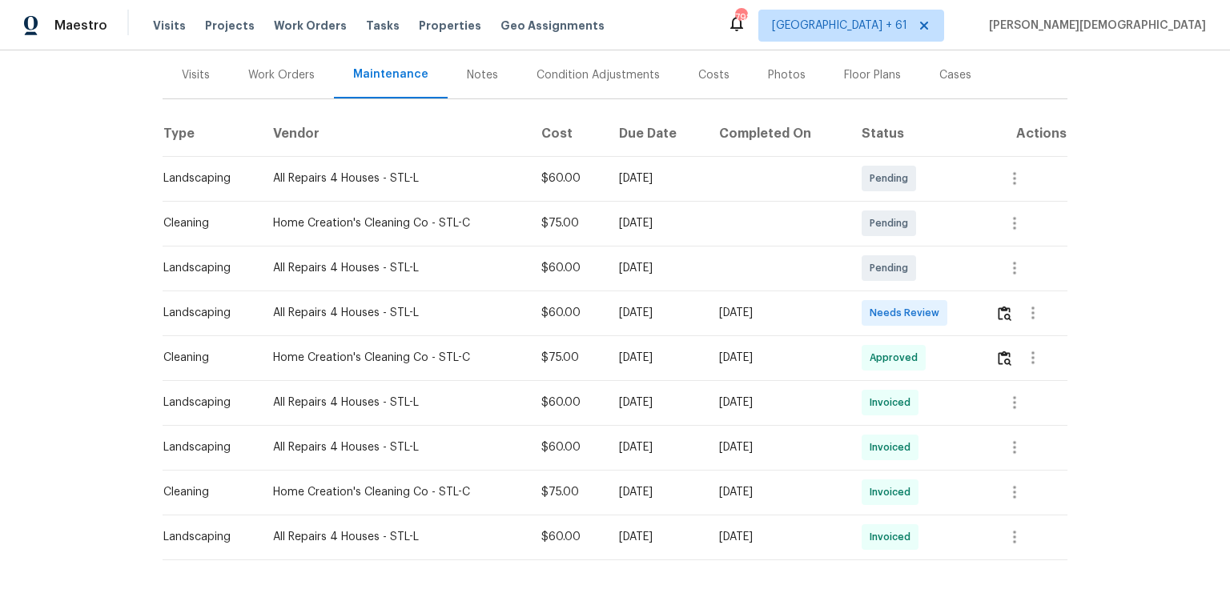
scroll to position [192, 0]
click at [874, 314] on button "button" at bounding box center [1004, 312] width 18 height 38
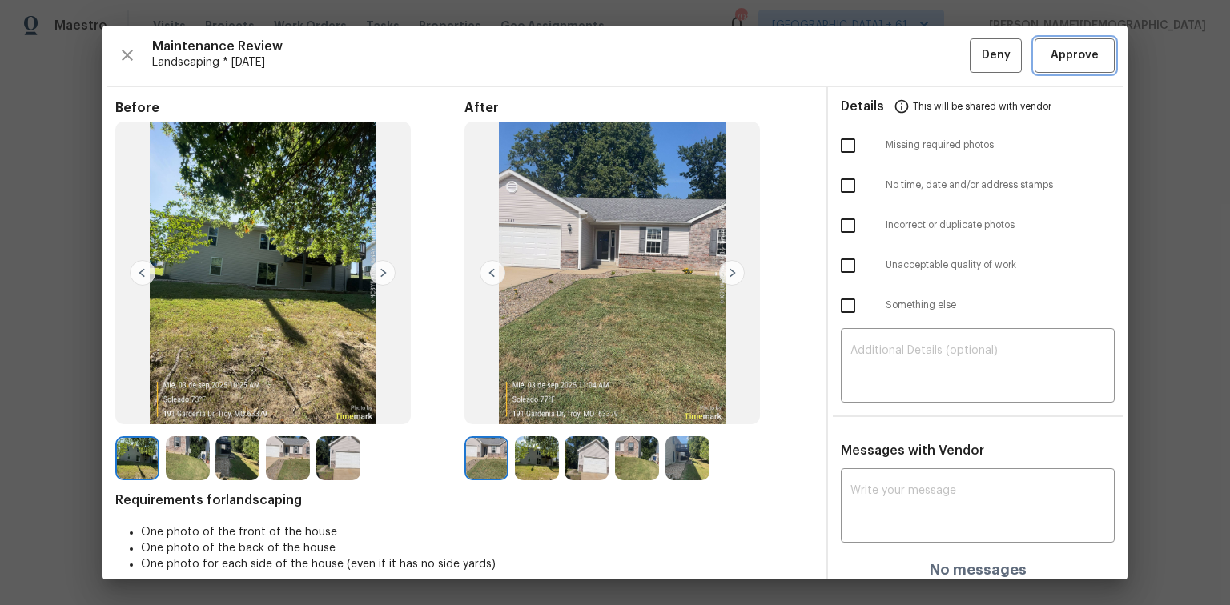
click at [874, 54] on span "Approve" at bounding box center [1074, 56] width 48 height 20
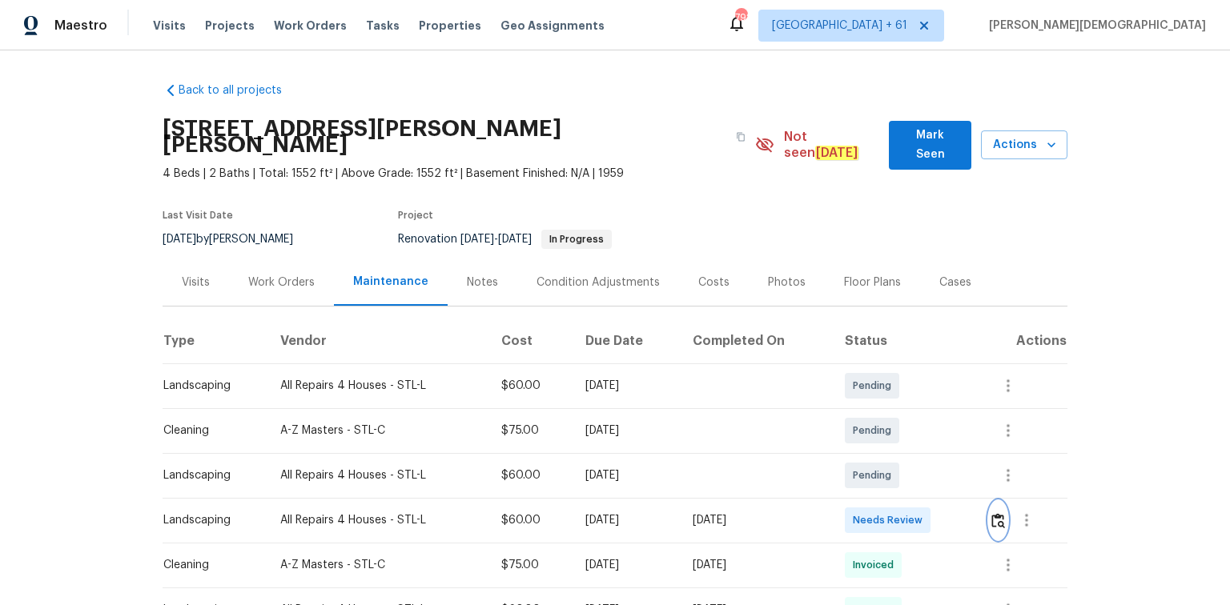
click at [874, 404] on button "button" at bounding box center [998, 520] width 18 height 38
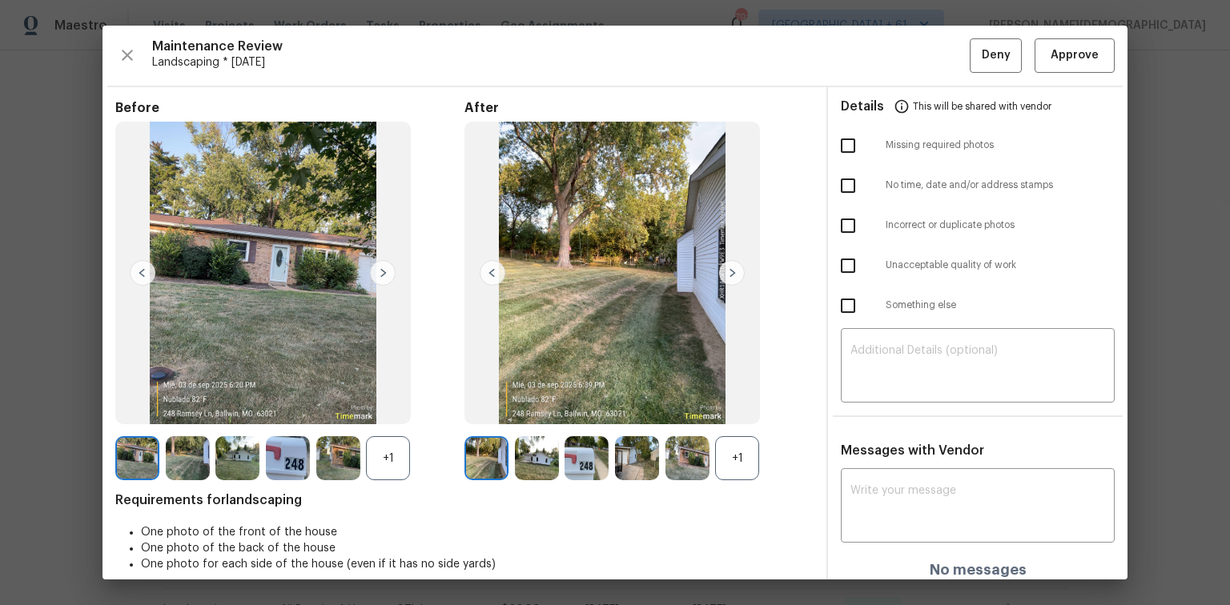
click at [874, 82] on div "Maintenance Review Landscaping * Tue, Sep 02 Deny Approve Before +1 After +1 Re…" at bounding box center [614, 303] width 1025 height 554
click at [874, 65] on button "Approve" at bounding box center [1074, 55] width 80 height 34
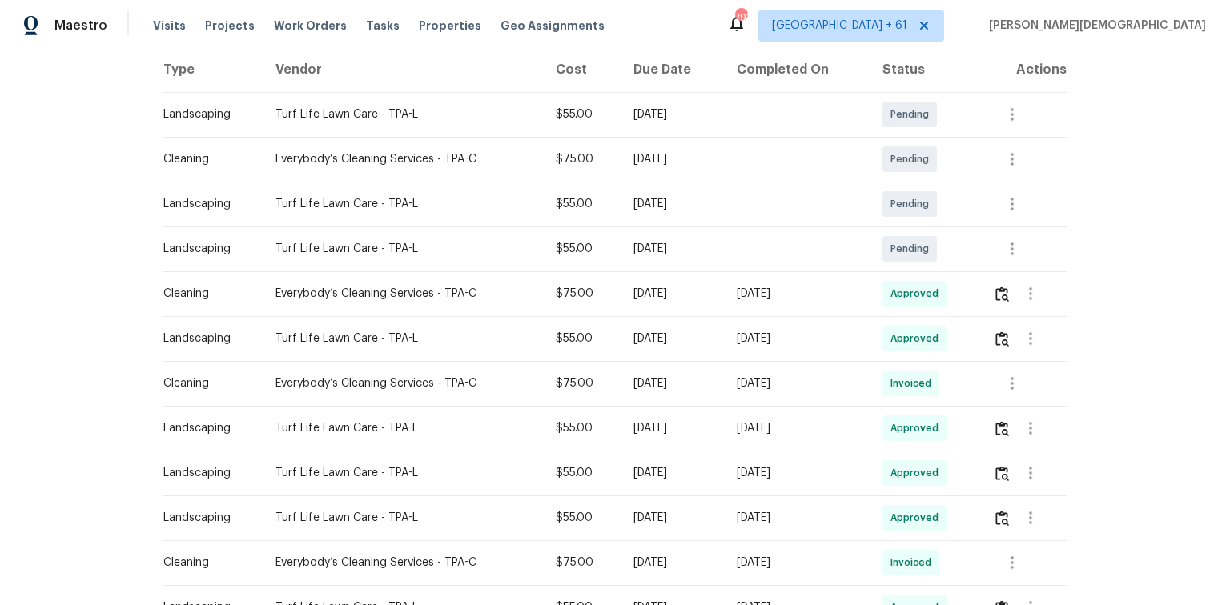
scroll to position [256, 0]
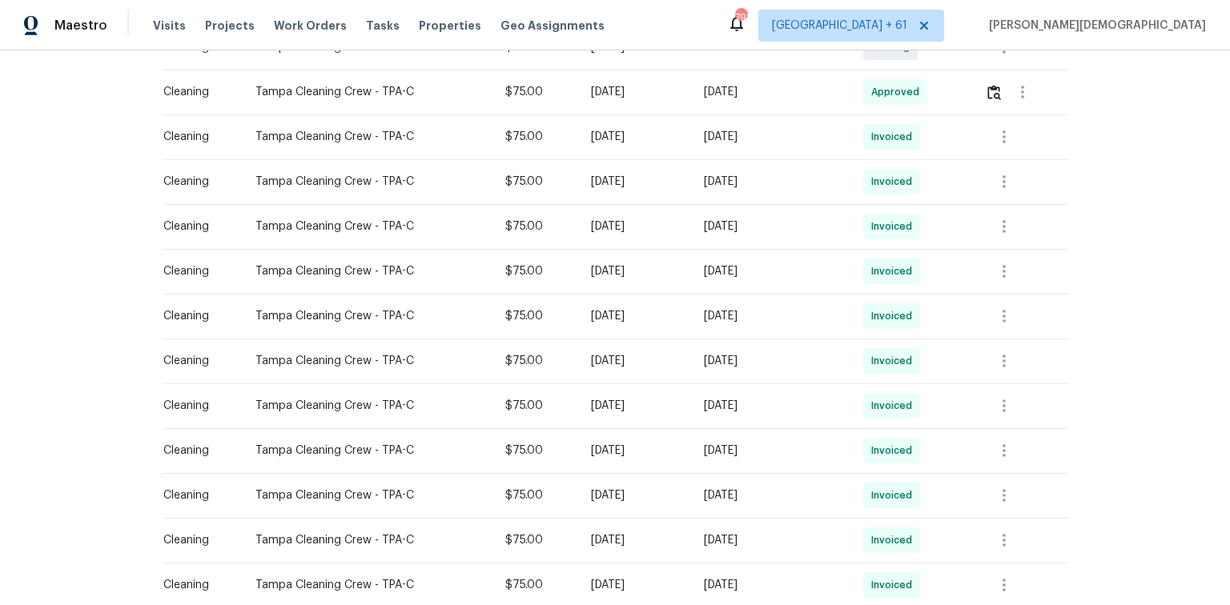
scroll to position [320, 0]
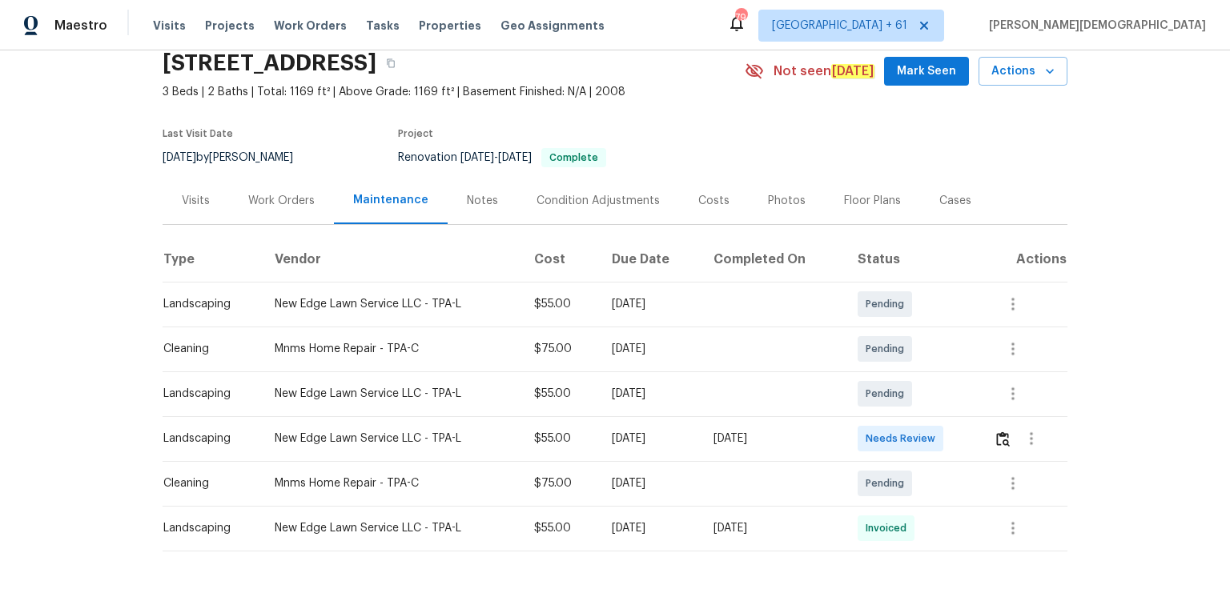
scroll to position [109, 0]
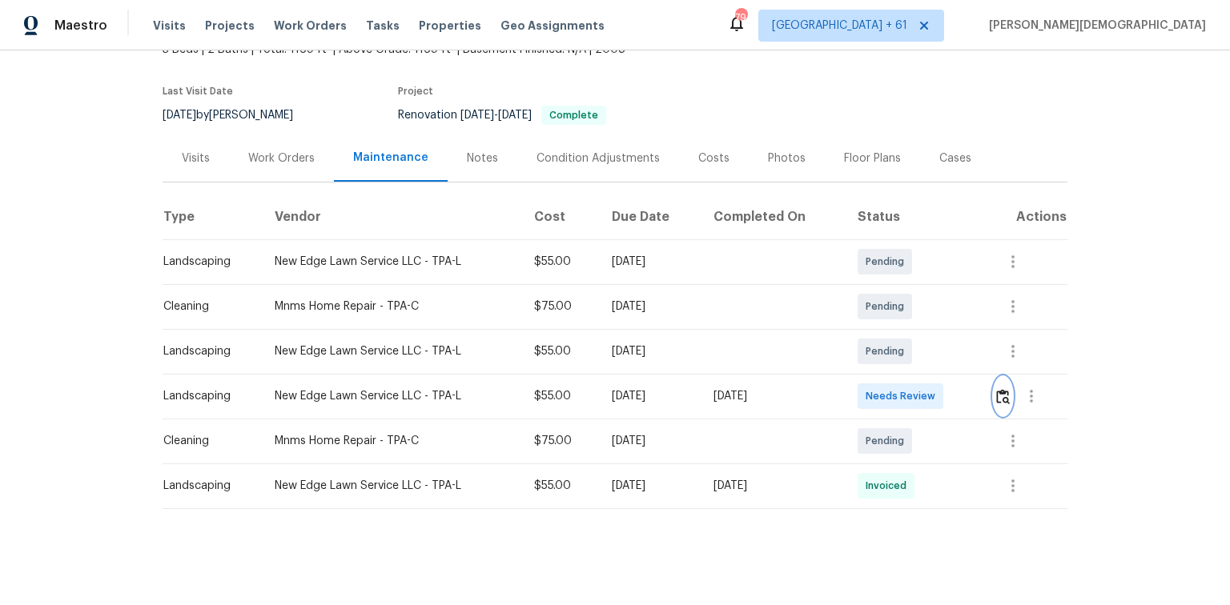
click at [874, 395] on img "button" at bounding box center [1003, 396] width 14 height 15
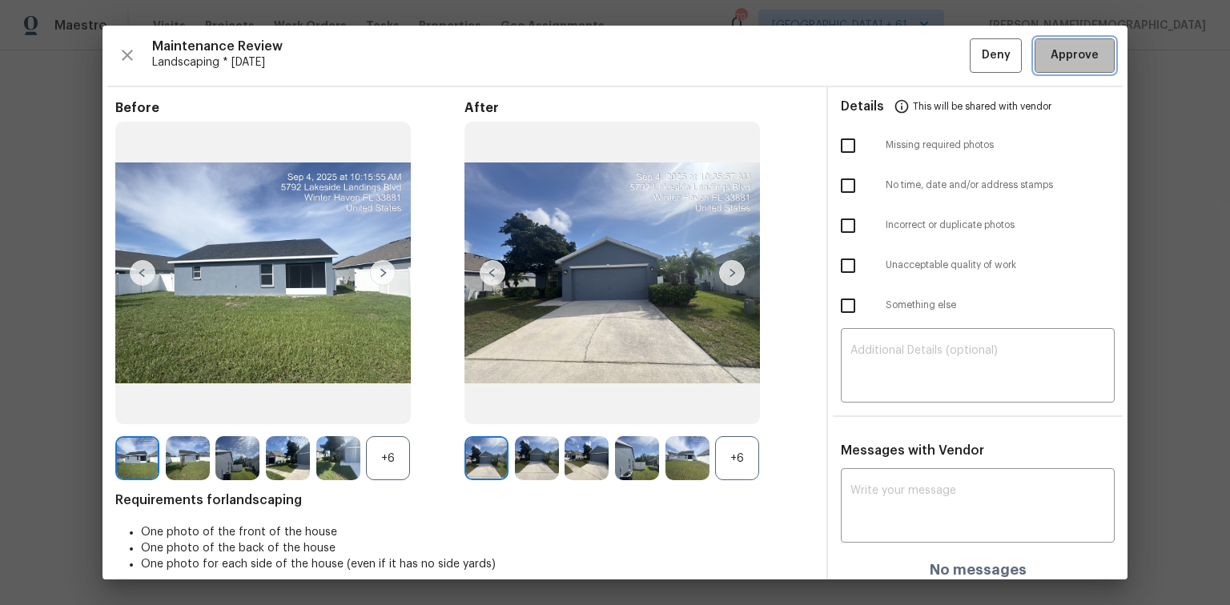
click at [874, 43] on button "Approve" at bounding box center [1074, 55] width 80 height 34
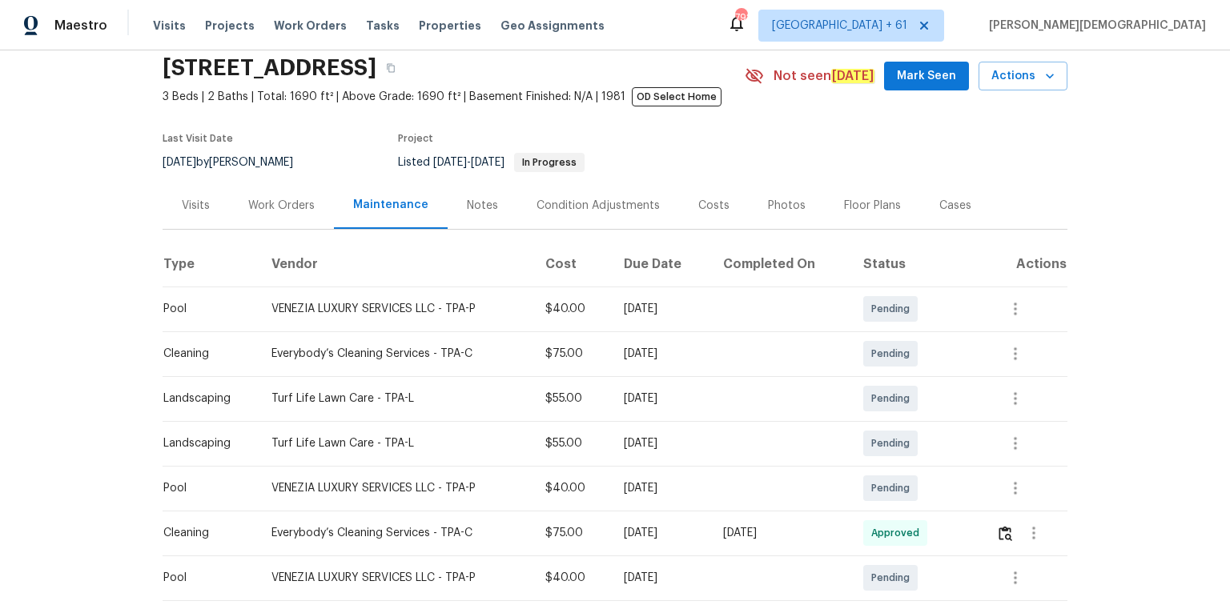
scroll to position [128, 0]
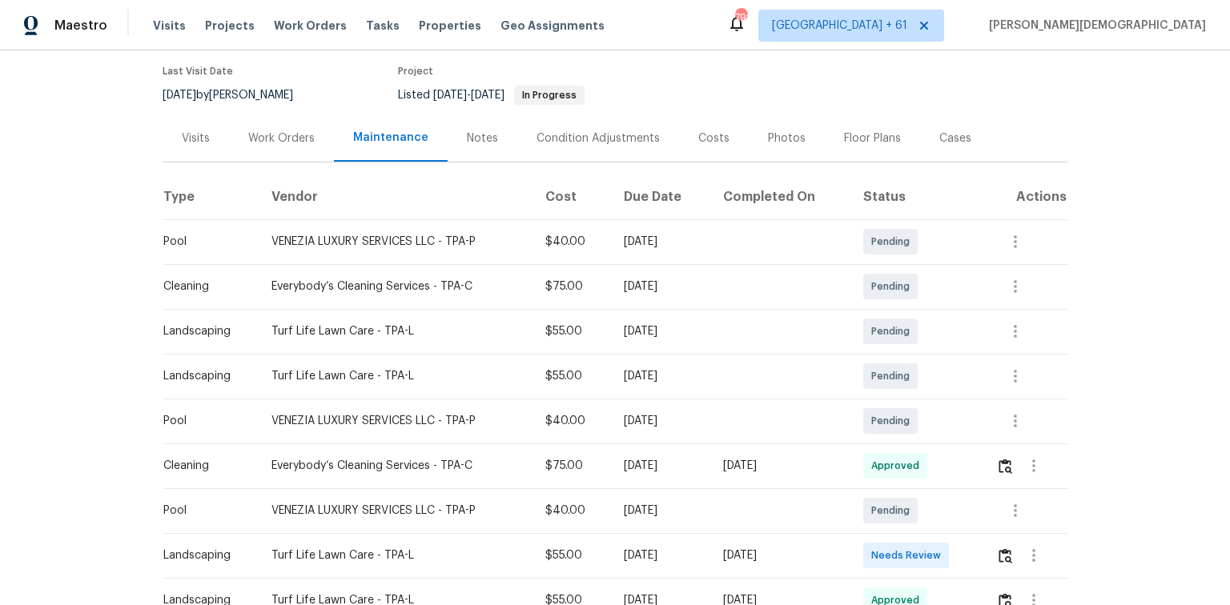
click at [874, 404] on td at bounding box center [1025, 555] width 84 height 45
click at [874, 404] on button "button" at bounding box center [1005, 555] width 18 height 38
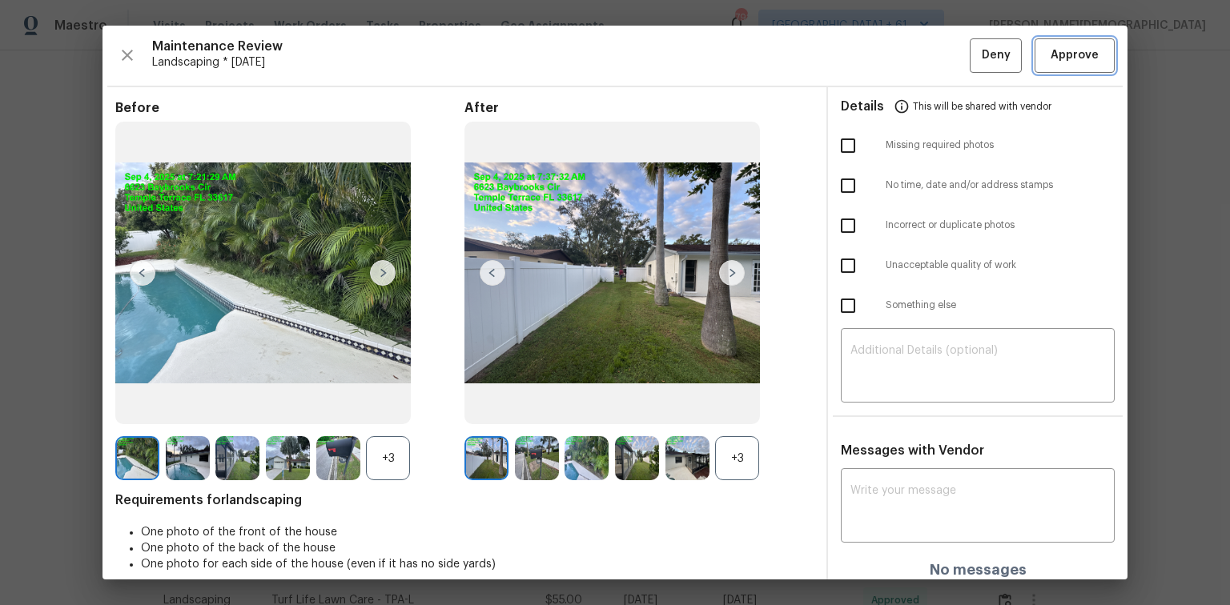
click at [874, 67] on button "Approve" at bounding box center [1074, 55] width 80 height 34
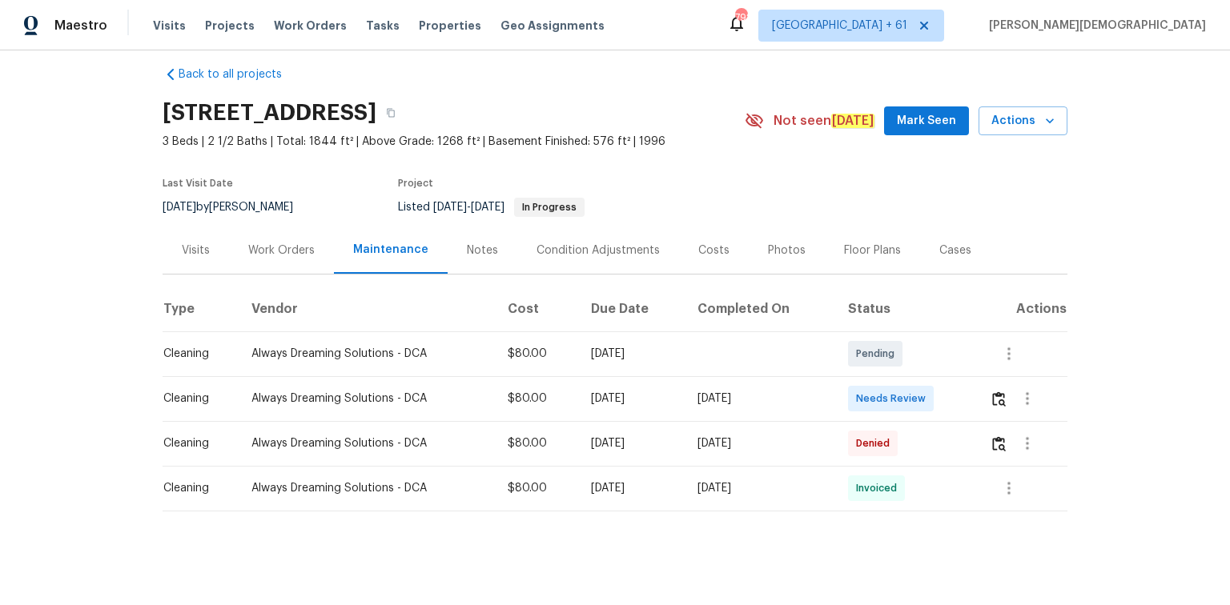
scroll to position [19, 0]
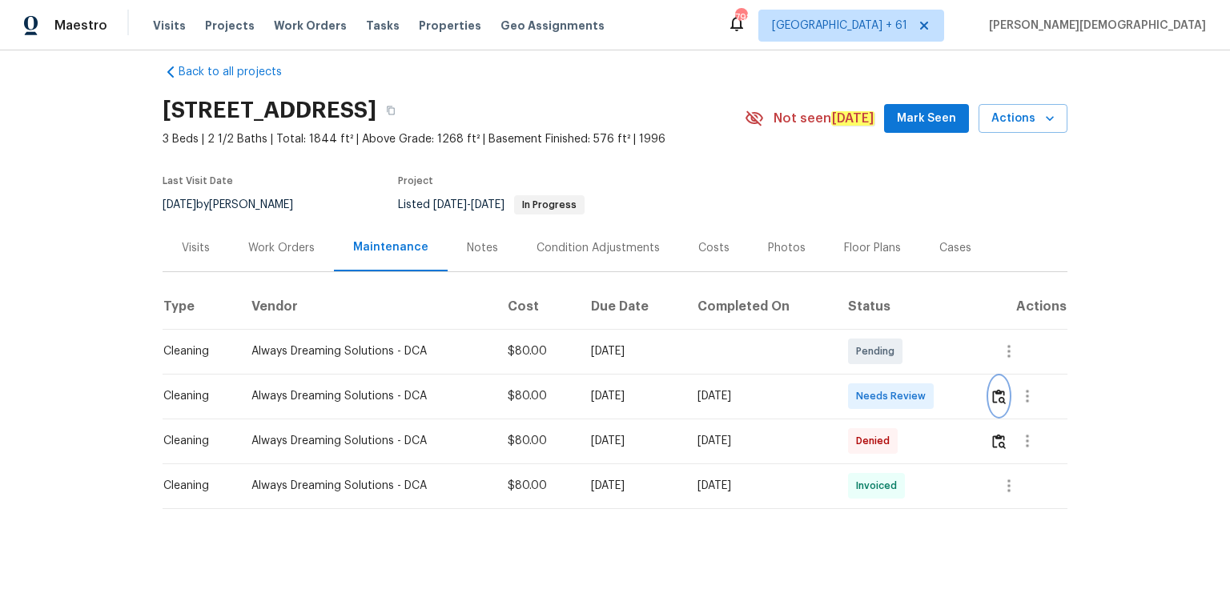
click at [874, 391] on img "button" at bounding box center [999, 396] width 14 height 15
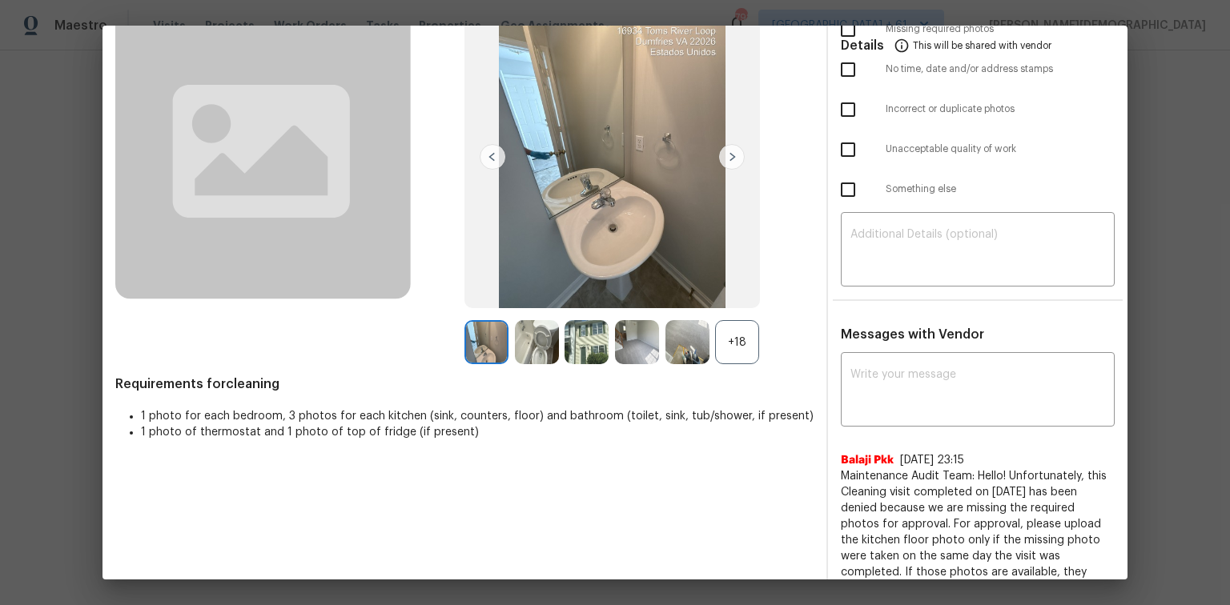
scroll to position [0, 0]
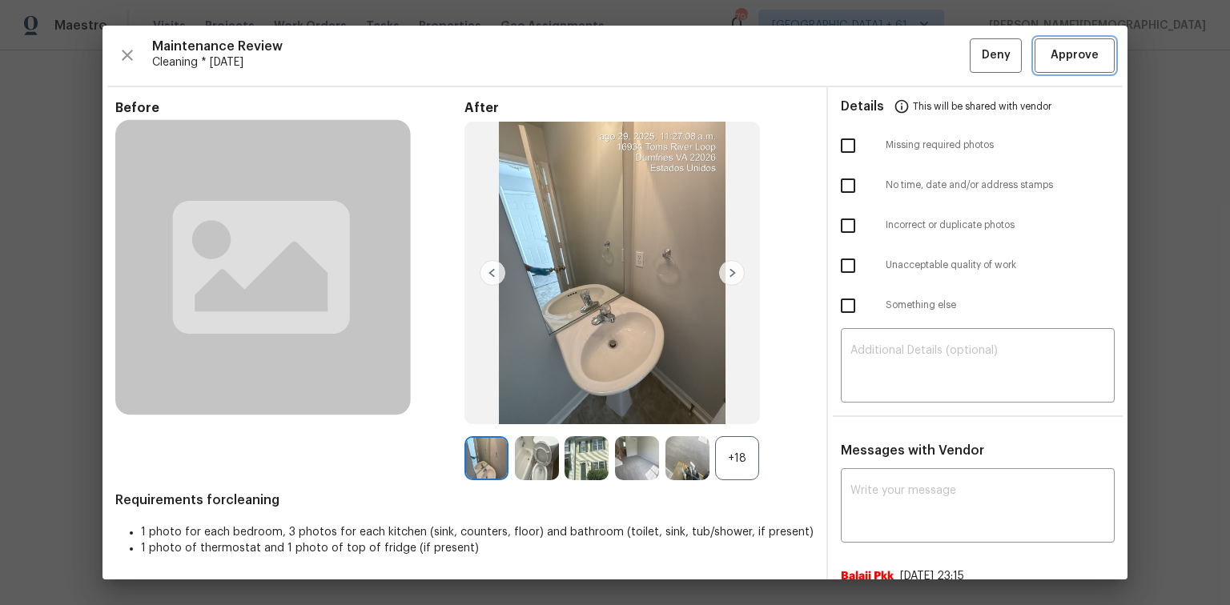
click at [874, 60] on span "Approve" at bounding box center [1074, 56] width 48 height 20
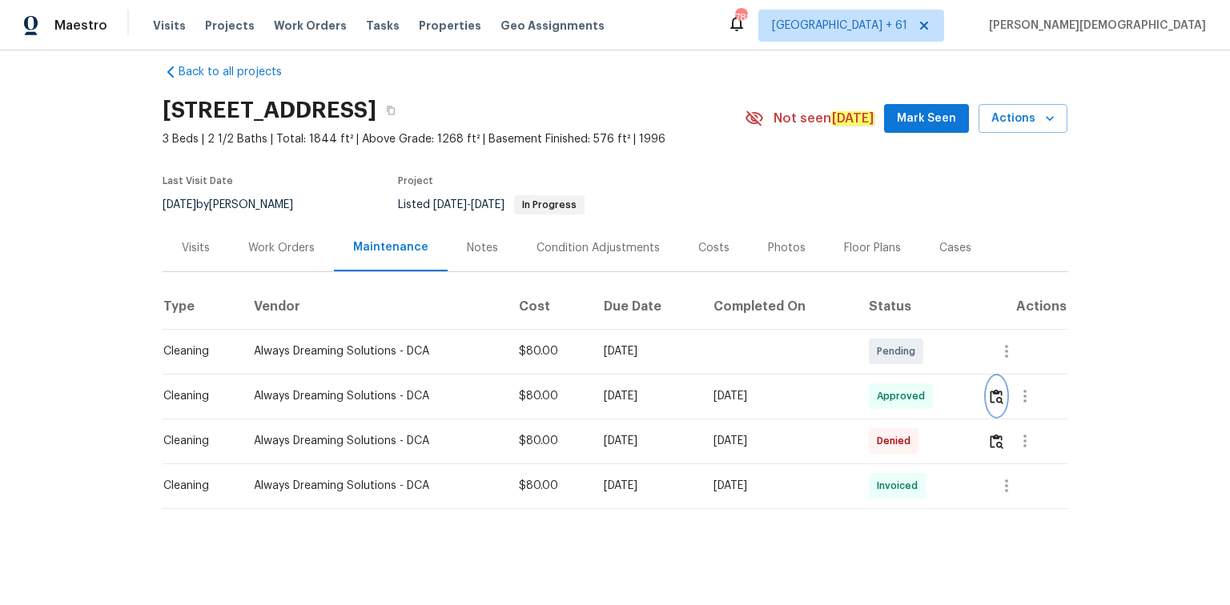
click at [874, 391] on button "button" at bounding box center [996, 396] width 18 height 38
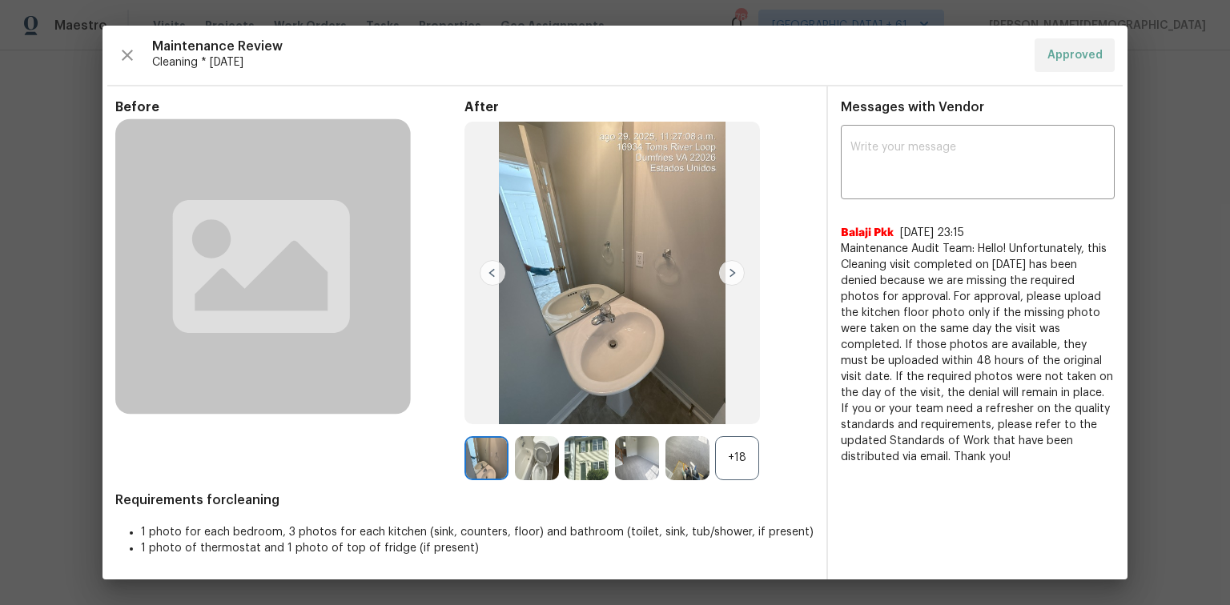
drag, startPoint x: 1138, startPoint y: 332, endPoint x: 1079, endPoint y: 291, distance: 71.3
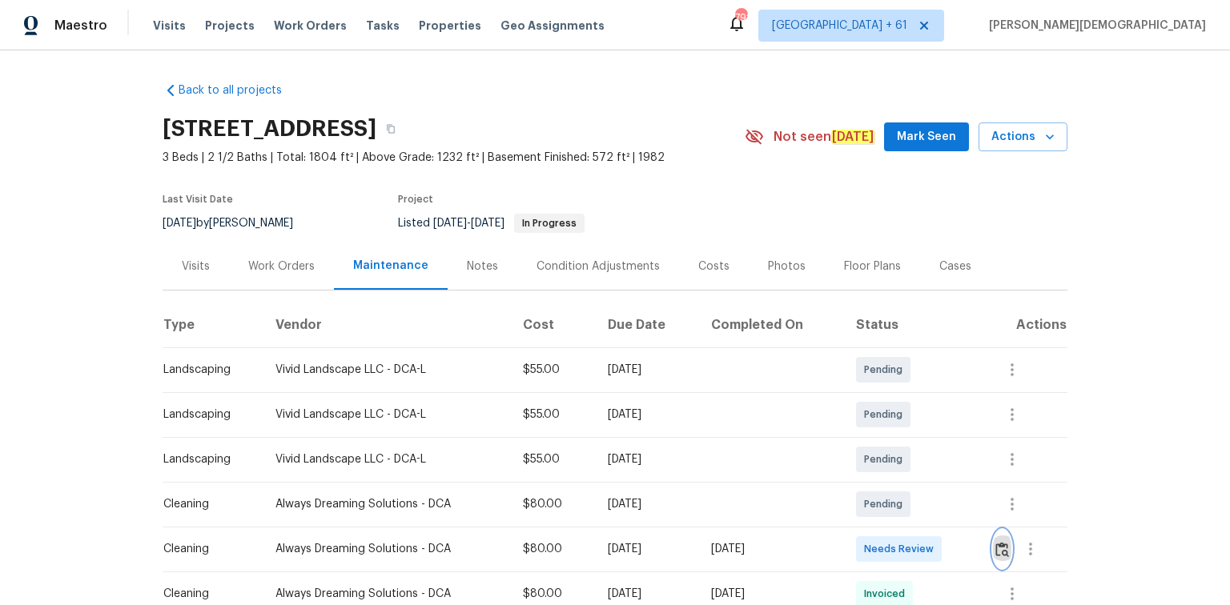
click at [874, 404] on img "button" at bounding box center [1002, 549] width 14 height 15
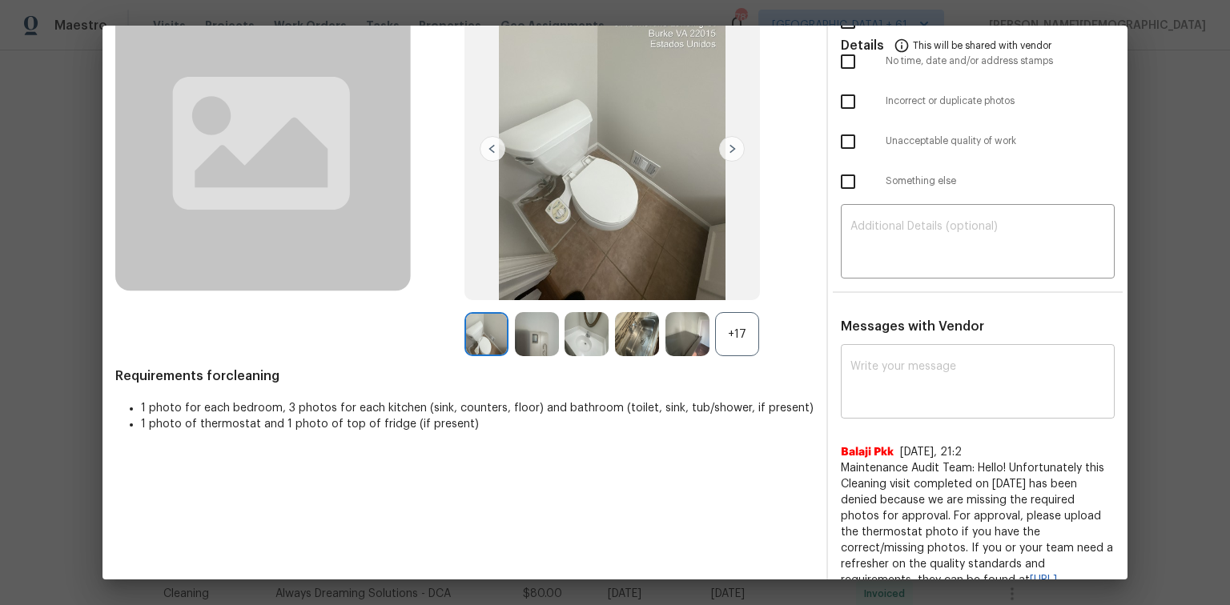
scroll to position [144, 0]
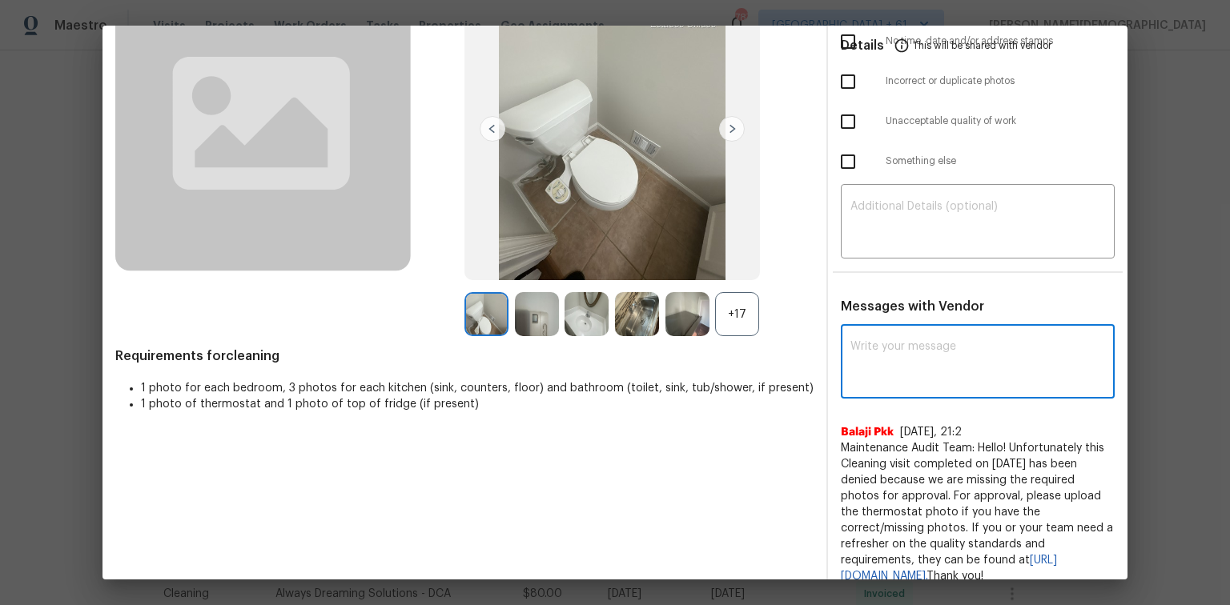
click at [874, 341] on textarea at bounding box center [977, 363] width 255 height 45
paste textarea "Maintenance Audit Team: Hello! Unfortunately this cleaning visit completed on 0…"
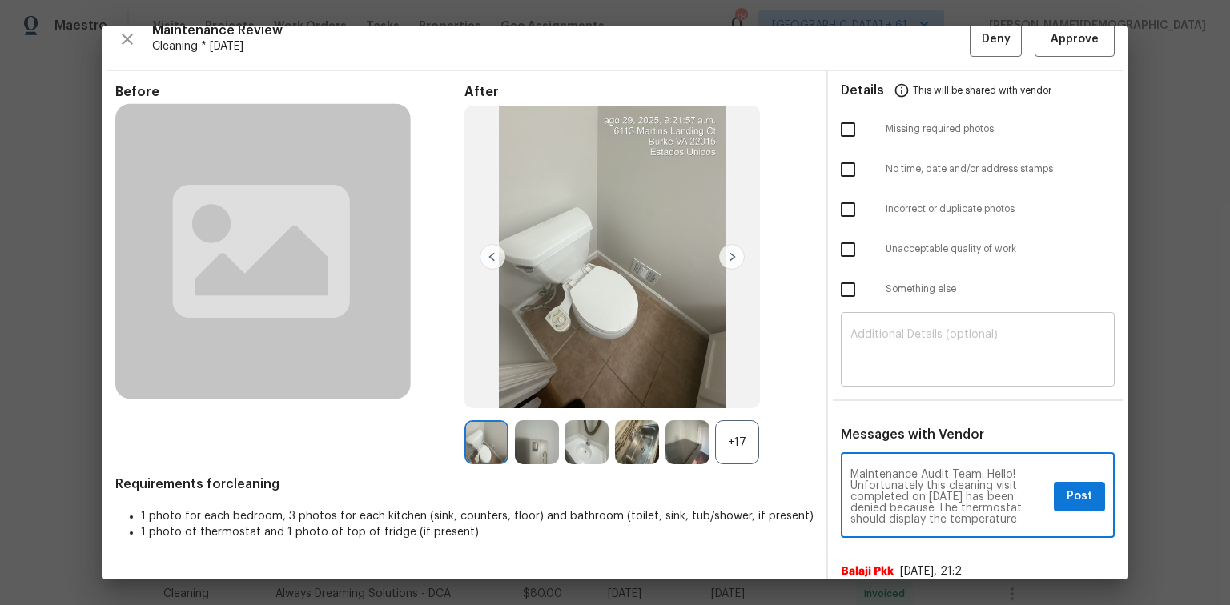
scroll to position [16, 0]
type textarea "Maintenance Audit Team: Hello! Unfortunately this cleaning visit completed on 0…"
click at [874, 343] on textarea at bounding box center [977, 351] width 255 height 45
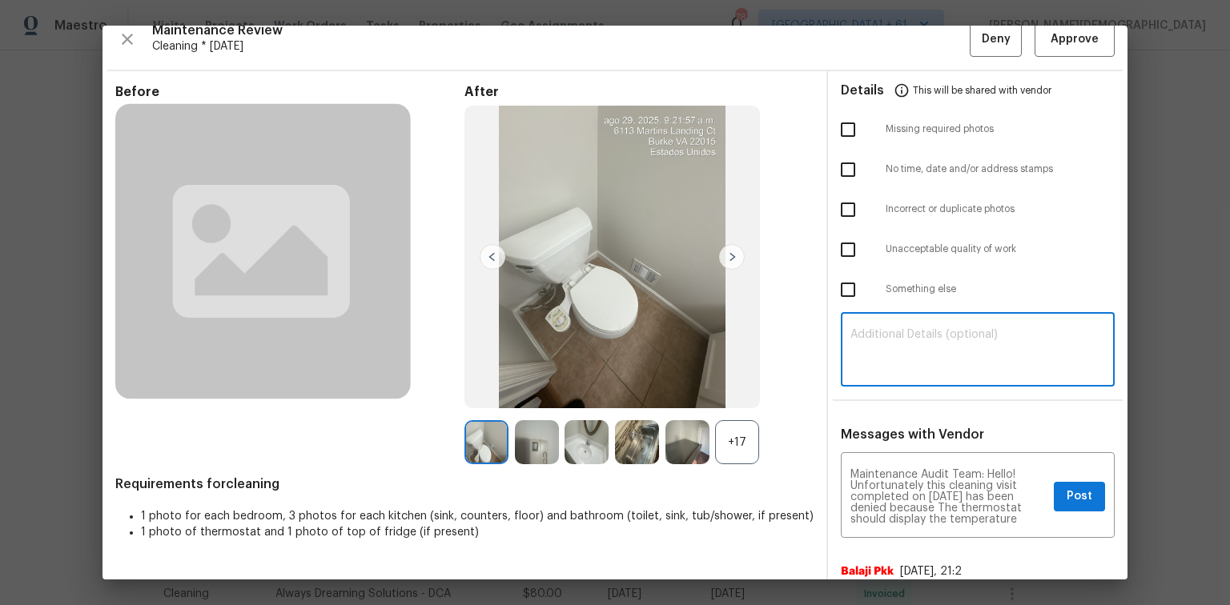
paste textarea "Maintenance Audit Team: Hello! Unfortunately this cleaning visit completed on 0…"
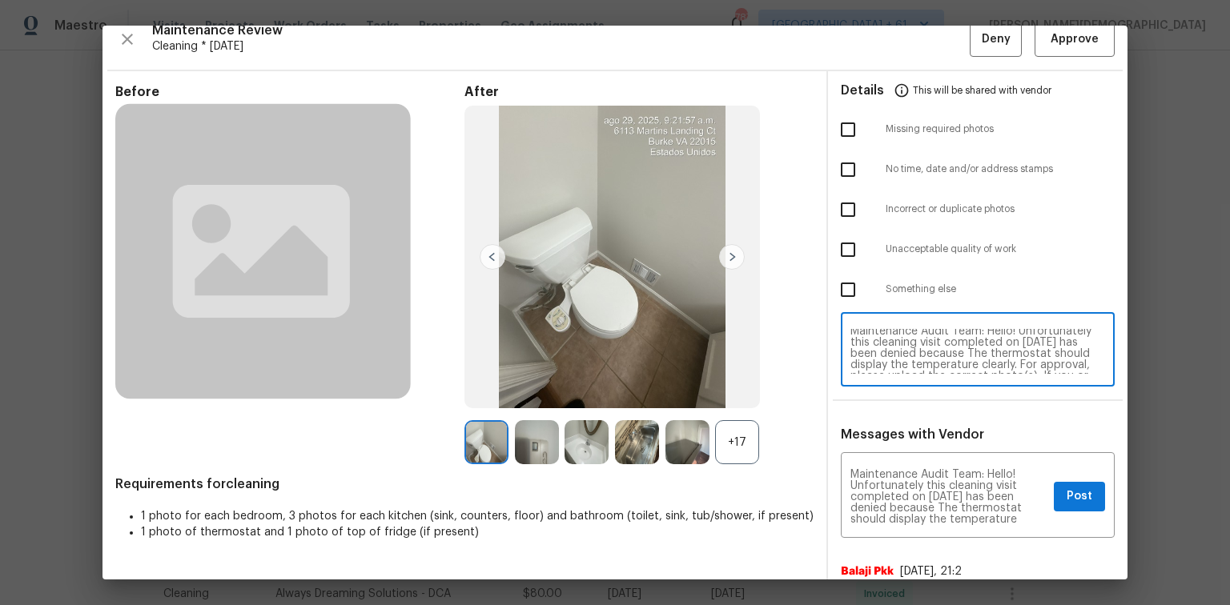
scroll to position [0, 0]
type textarea "Maintenance Audit Team: Hello! Unfortunately this cleaning visit completed on 0…"
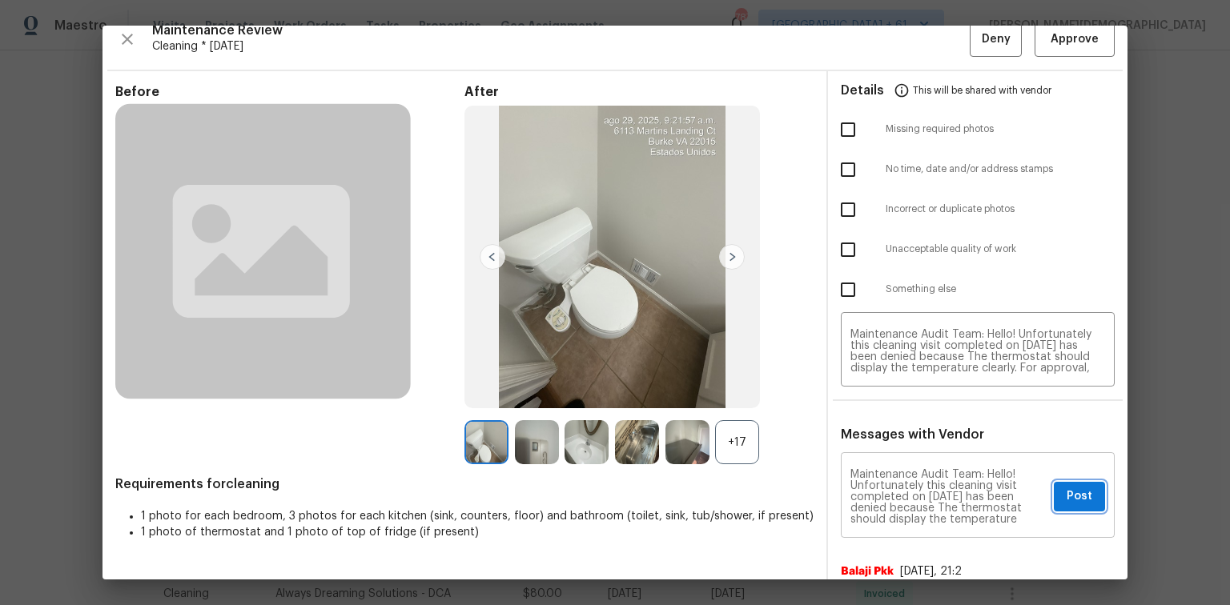
click at [874, 404] on span "Post" at bounding box center [1079, 497] width 26 height 20
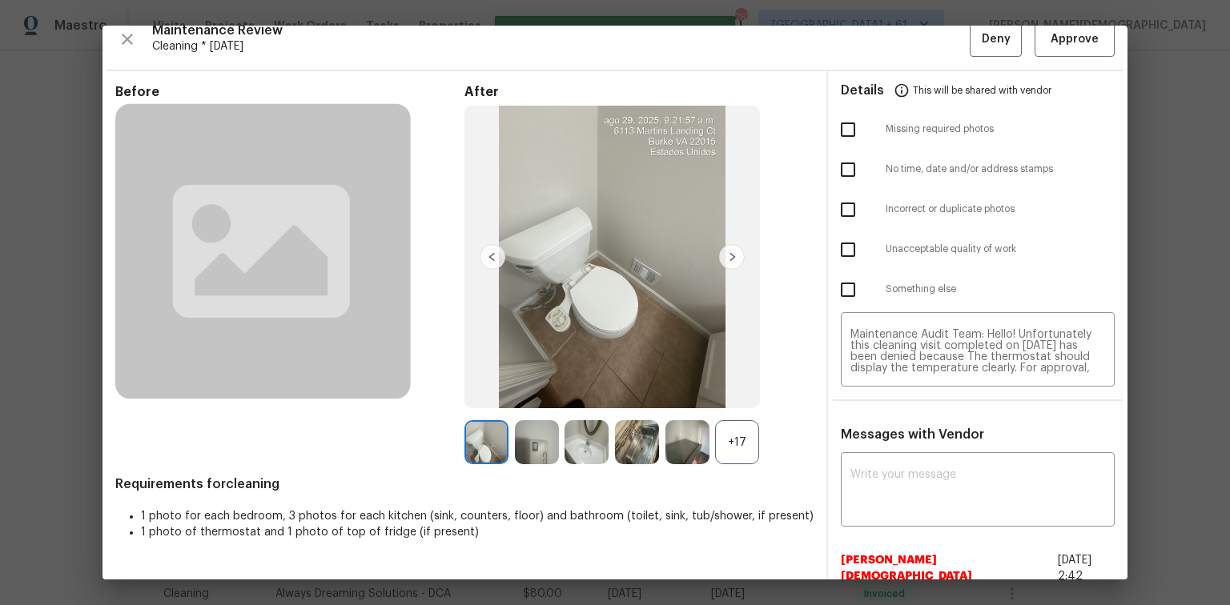
click at [840, 275] on input "checkbox" at bounding box center [848, 290] width 34 height 34
checkbox input "true"
click at [874, 40] on span "Deny" at bounding box center [996, 40] width 29 height 20
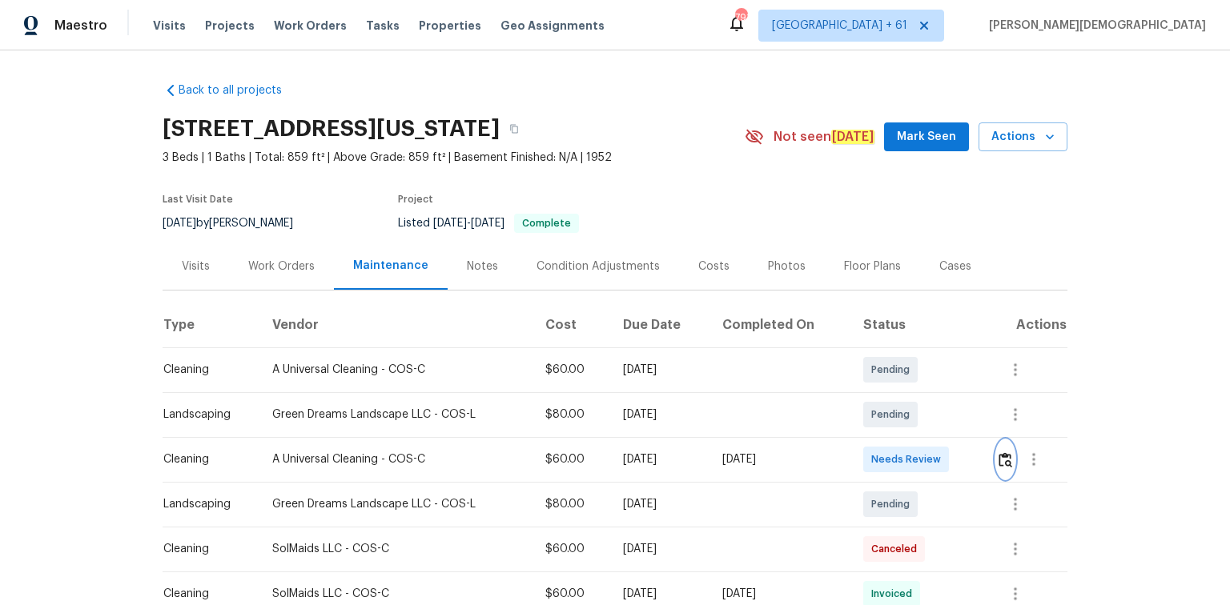
click at [874, 404] on img "button" at bounding box center [1005, 459] width 14 height 15
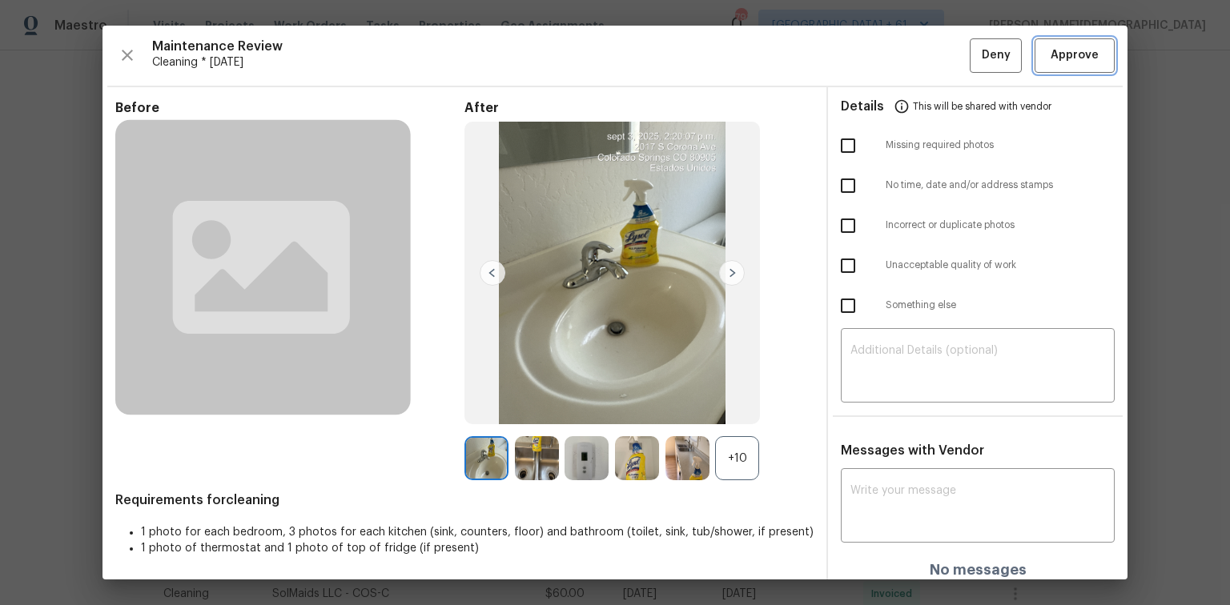
click at [874, 70] on button "Approve" at bounding box center [1074, 55] width 80 height 34
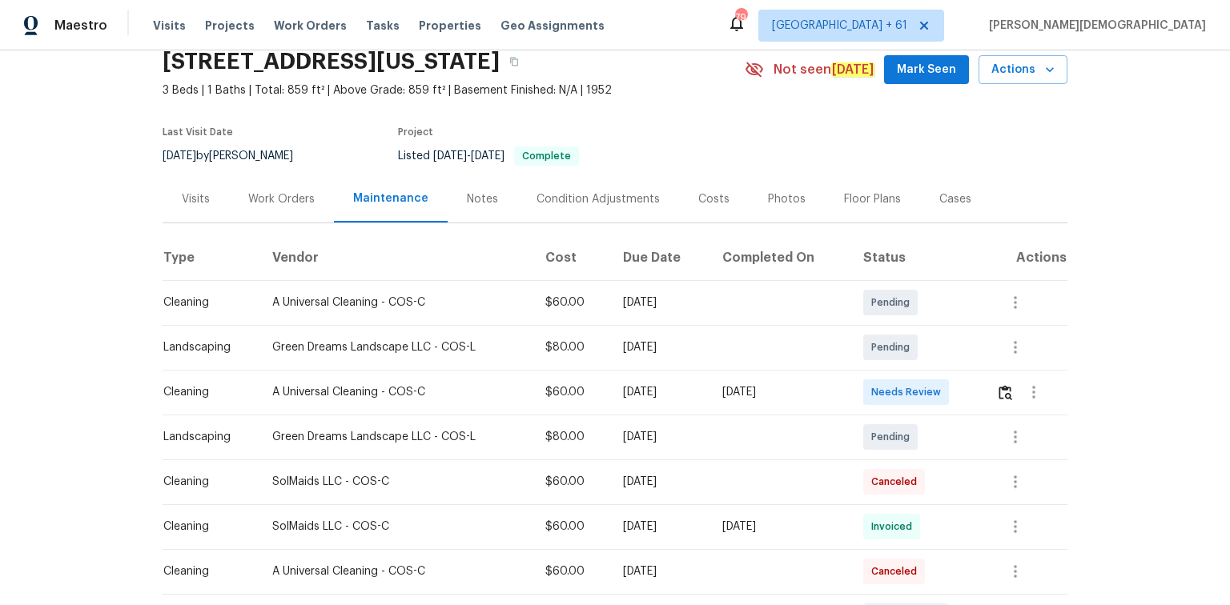
scroll to position [128, 0]
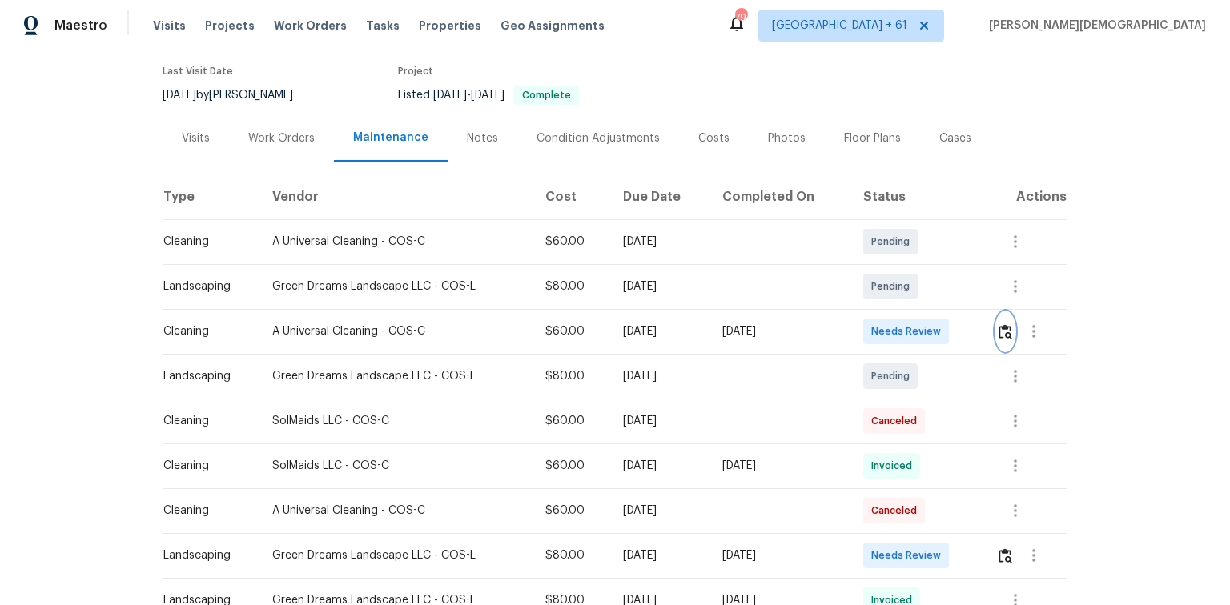
click at [1005, 328] on img "button" at bounding box center [1005, 331] width 14 height 15
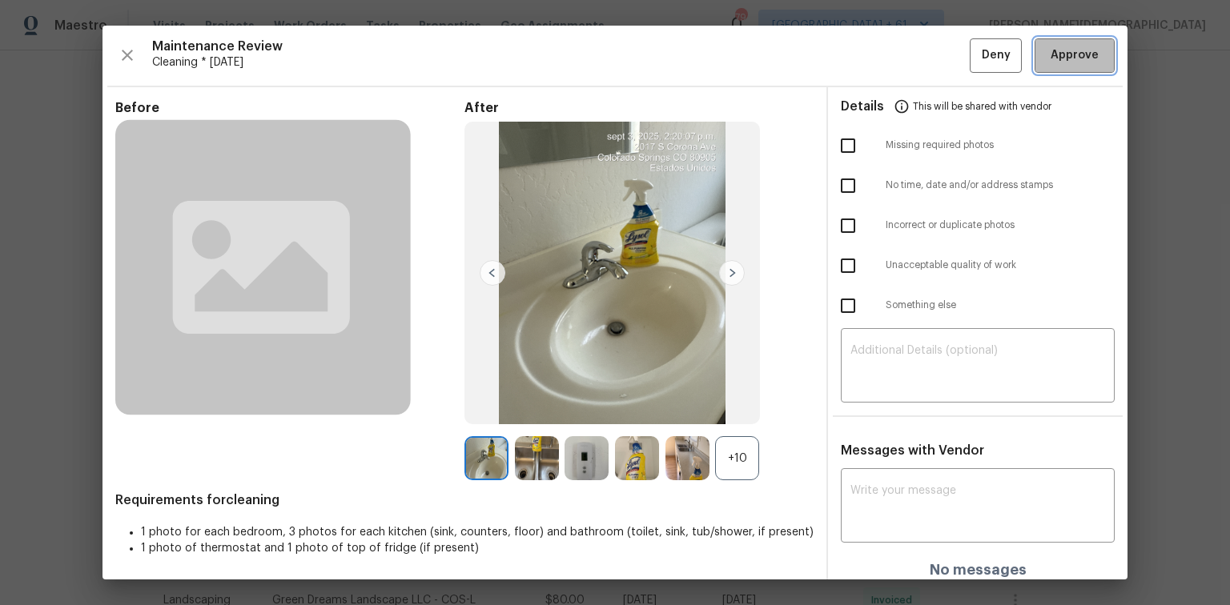
click at [1068, 70] on button "Approve" at bounding box center [1074, 55] width 80 height 34
